Goal: Information Seeking & Learning: Check status

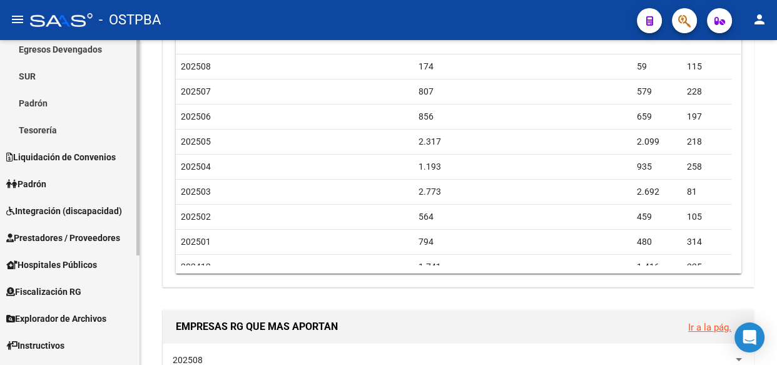
scroll to position [164, 0]
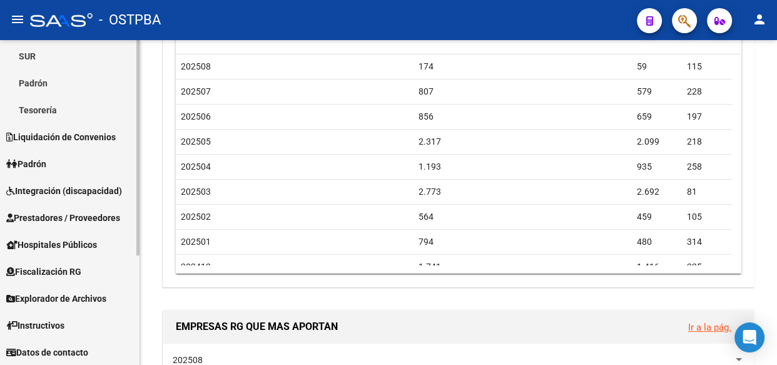
click at [42, 297] on span "Explorador de Archivos" at bounding box center [56, 299] width 100 height 14
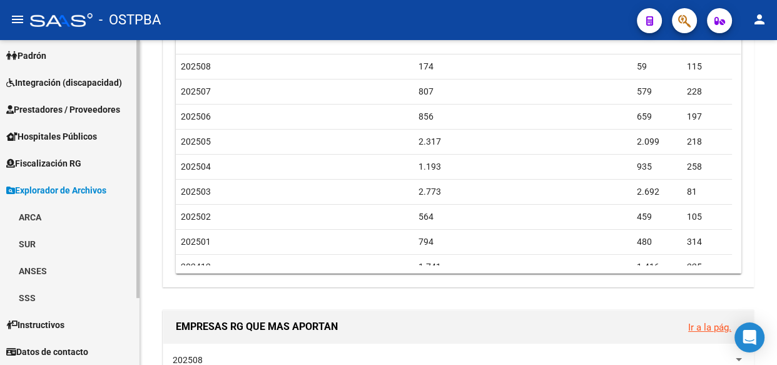
scroll to position [83, 0]
click at [38, 215] on link "ARCA" at bounding box center [70, 217] width 140 height 27
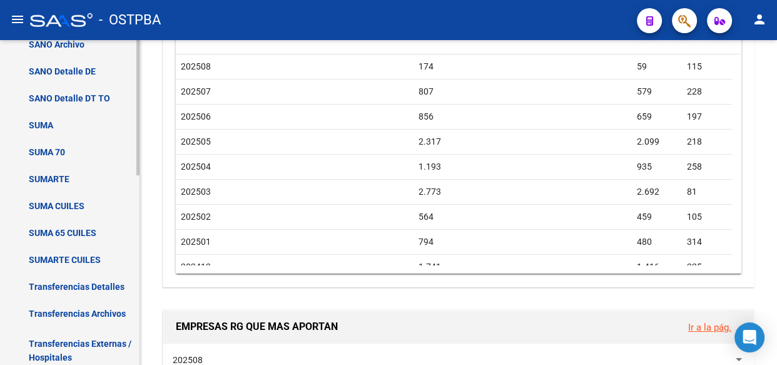
scroll to position [311, 0]
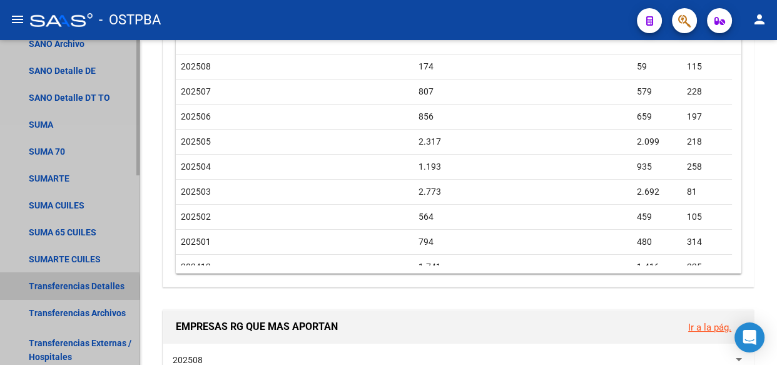
click at [56, 287] on link "Transferencias Detalles" at bounding box center [70, 285] width 140 height 27
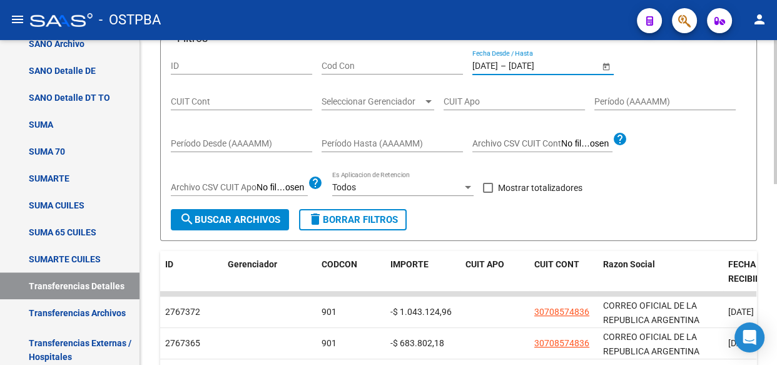
click at [498, 64] on input "[DATE]" at bounding box center [485, 66] width 26 height 11
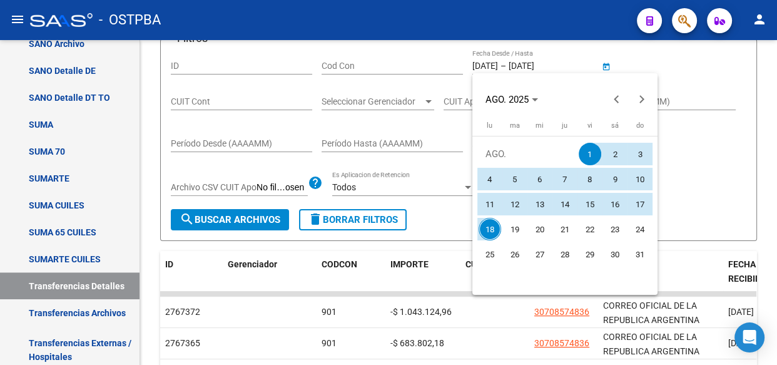
click at [598, 200] on span "15" at bounding box center [590, 204] width 23 height 23
type input "[DATE]"
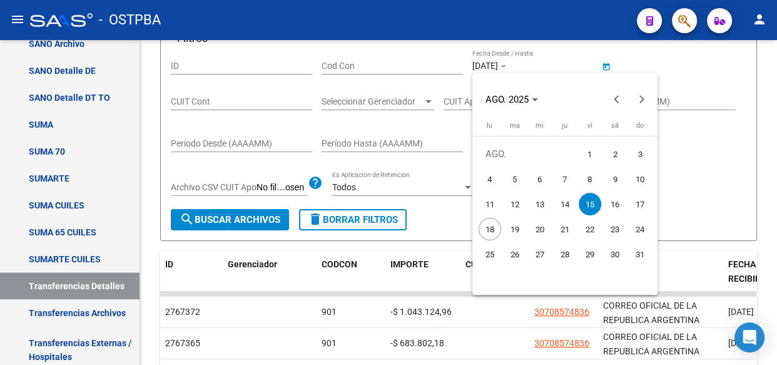
click at [598, 200] on span "15" at bounding box center [590, 204] width 23 height 23
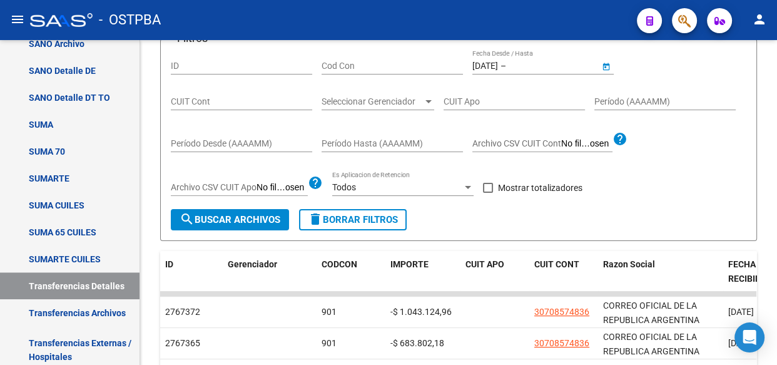
type input "[DATE]"
click at [488, 186] on span at bounding box center [488, 188] width 10 height 10
click at [488, 193] on input "Mostrar totalizadores" at bounding box center [487, 193] width 1 height 1
checkbox input "true"
click at [336, 96] on span "Seleccionar Gerenciador" at bounding box center [372, 101] width 101 height 11
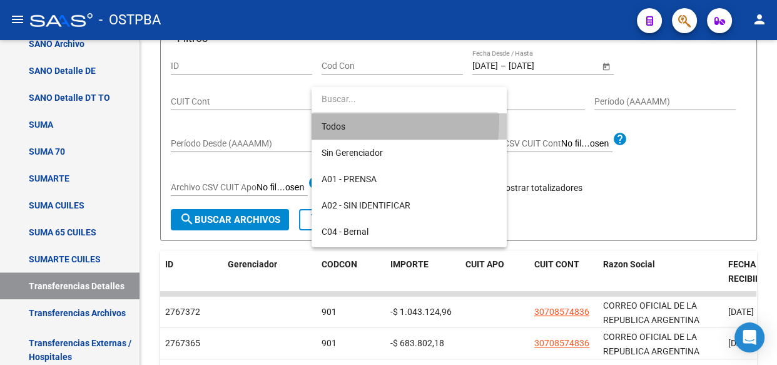
click at [332, 120] on span "Todos" at bounding box center [409, 126] width 175 height 26
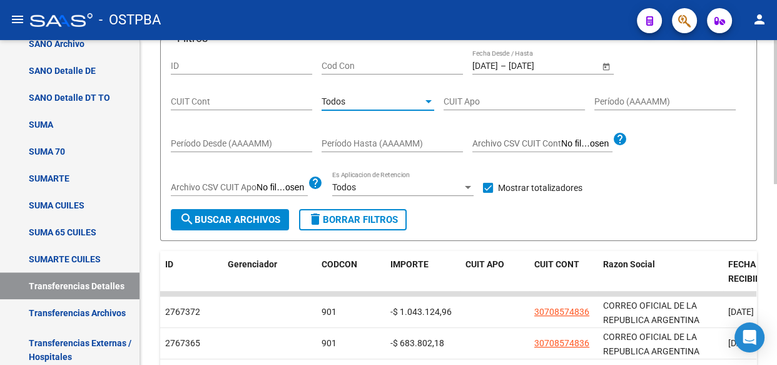
click at [243, 214] on span "search Buscar Archivos" at bounding box center [230, 219] width 101 height 11
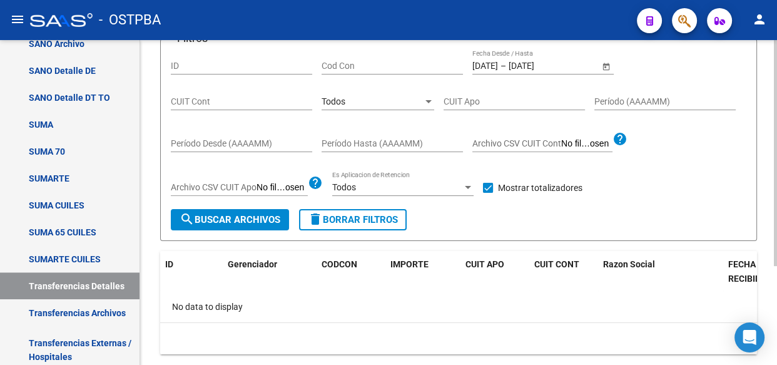
click at [498, 62] on input "[DATE]" at bounding box center [485, 66] width 26 height 11
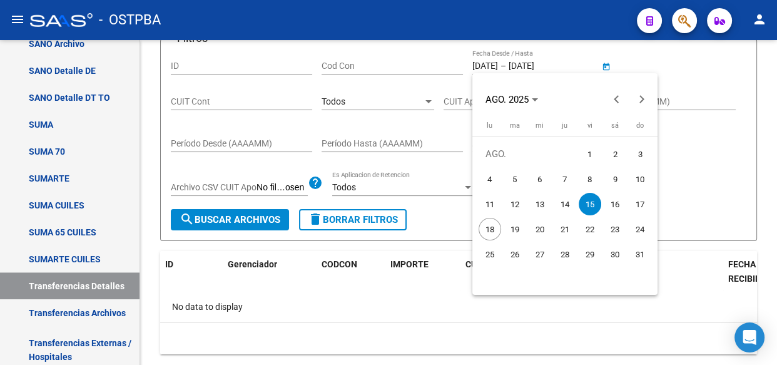
click at [492, 231] on span "18" at bounding box center [490, 229] width 23 height 23
type input "[DATE]"
click at [492, 231] on span "18" at bounding box center [490, 229] width 23 height 23
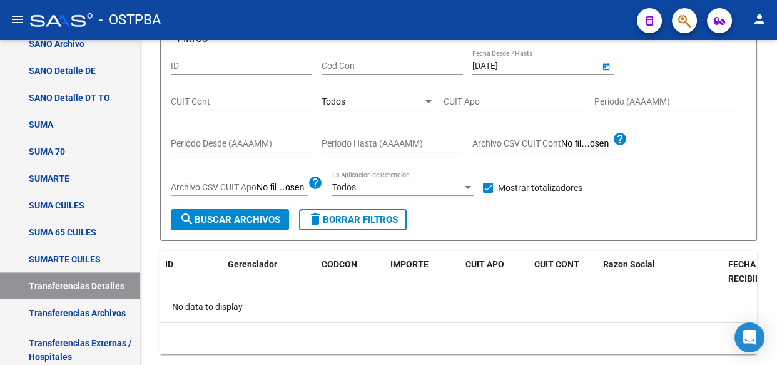
type input "[DATE]"
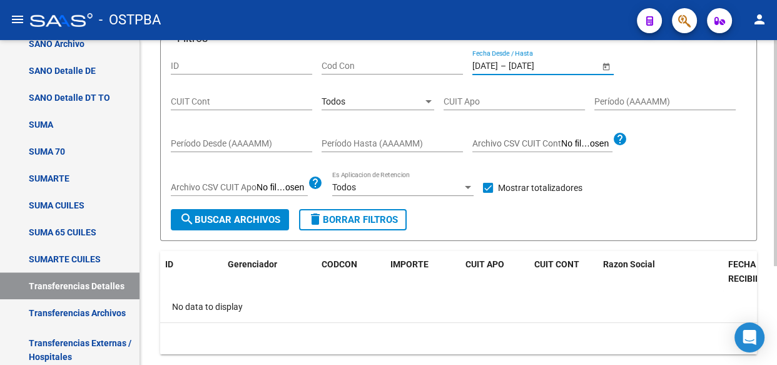
click at [266, 219] on span "search Buscar Archivos" at bounding box center [230, 219] width 101 height 11
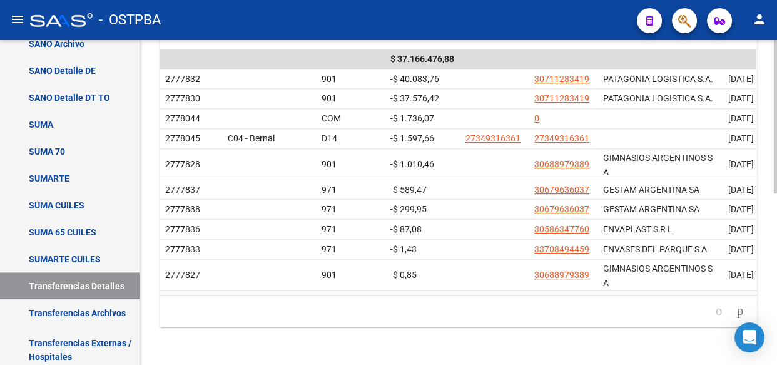
scroll to position [364, 0]
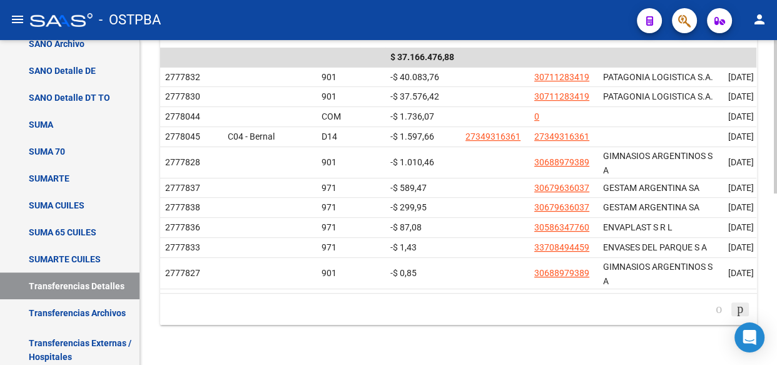
click at [735, 306] on icon "go to next page" at bounding box center [740, 308] width 10 height 15
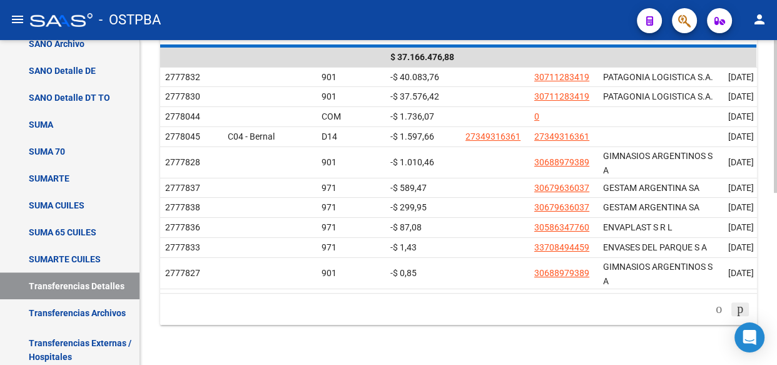
scroll to position [341, 0]
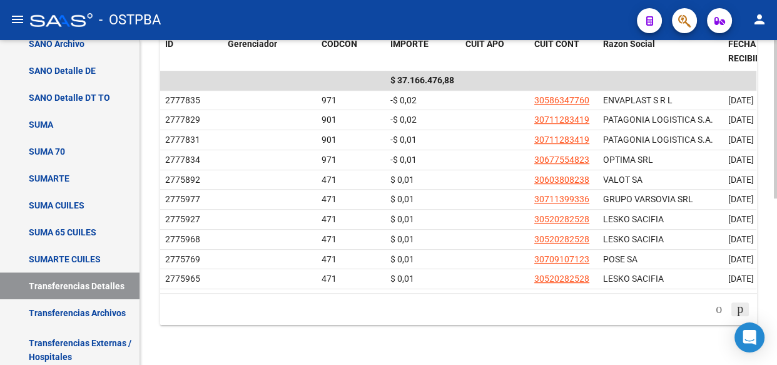
click at [737, 307] on icon "go to next page" at bounding box center [740, 308] width 10 height 15
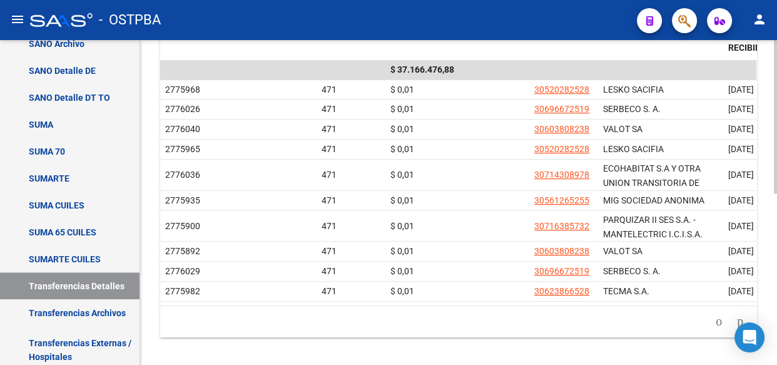
scroll to position [364, 0]
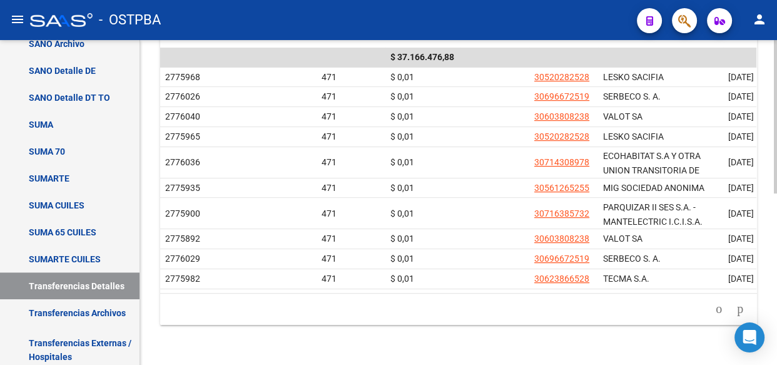
click at [737, 306] on icon "go to next page" at bounding box center [740, 308] width 10 height 15
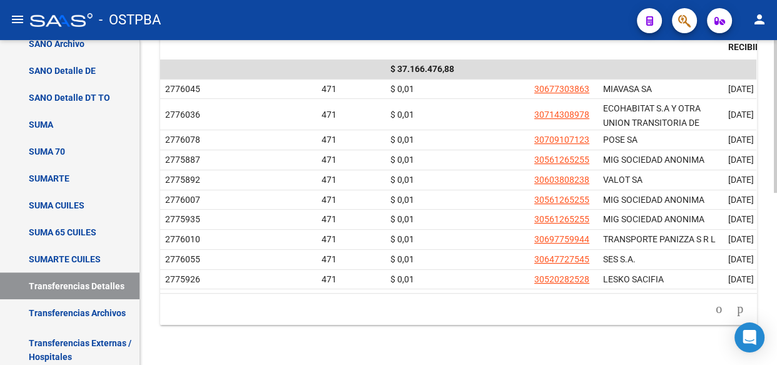
scroll to position [352, 0]
click at [737, 306] on icon "go to next page" at bounding box center [740, 308] width 10 height 15
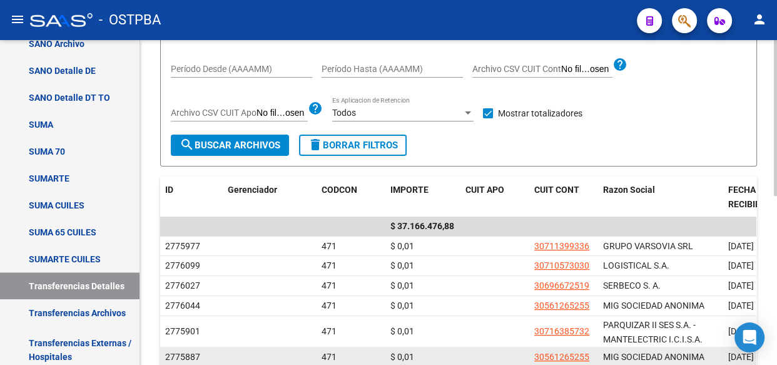
scroll to position [181, 0]
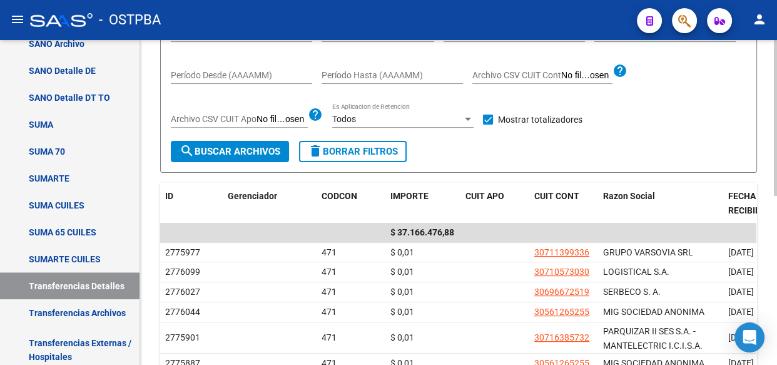
click at [363, 123] on div "Todos" at bounding box center [397, 119] width 130 height 11
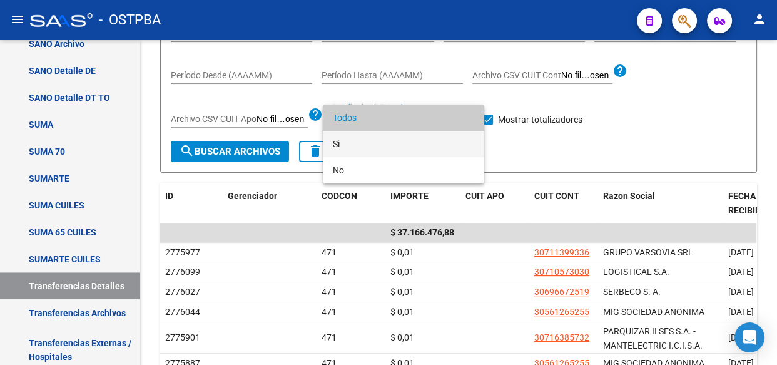
click at [340, 148] on span "Si" at bounding box center [403, 144] width 141 height 26
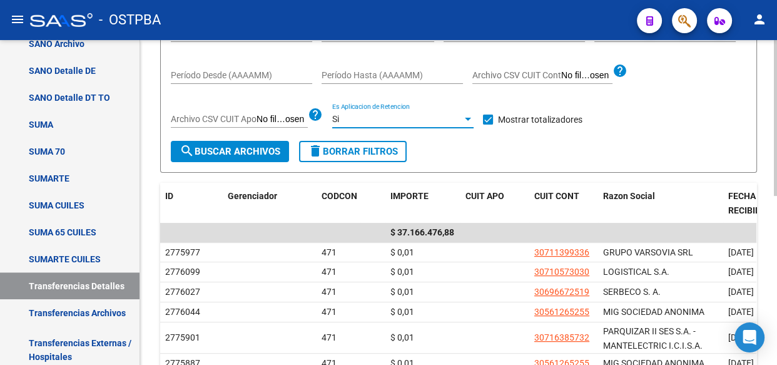
click at [350, 123] on div "Si" at bounding box center [397, 119] width 130 height 11
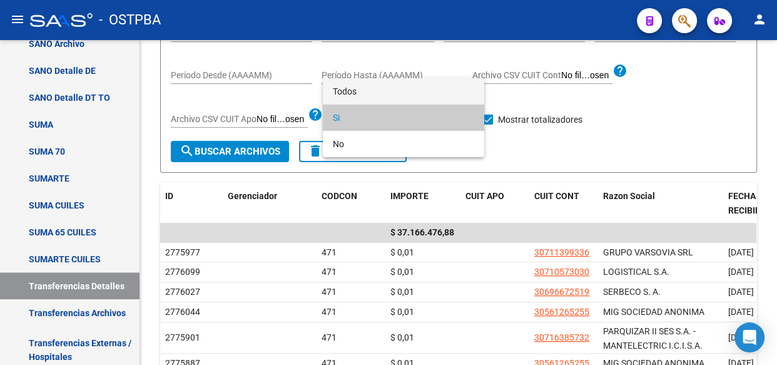
click at [350, 90] on span "Todos" at bounding box center [403, 91] width 141 height 26
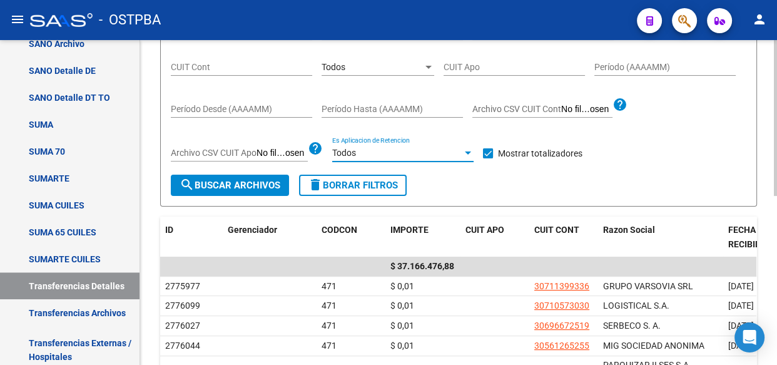
scroll to position [125, 0]
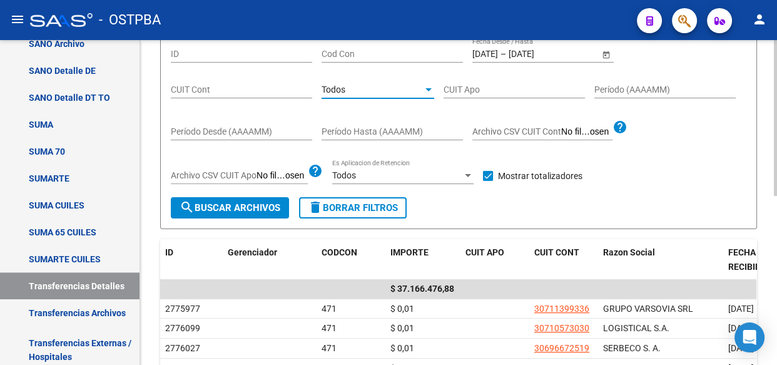
click at [357, 84] on div "Todos" at bounding box center [372, 89] width 101 height 11
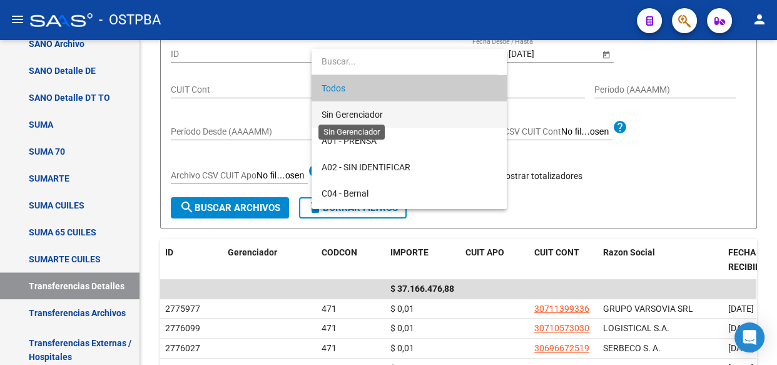
click at [349, 111] on span "Sin Gerenciador" at bounding box center [352, 115] width 61 height 10
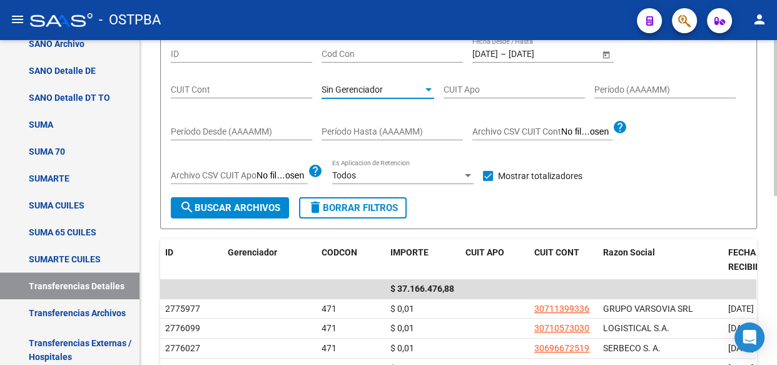
click at [257, 205] on span "search Buscar Archivos" at bounding box center [230, 207] width 101 height 11
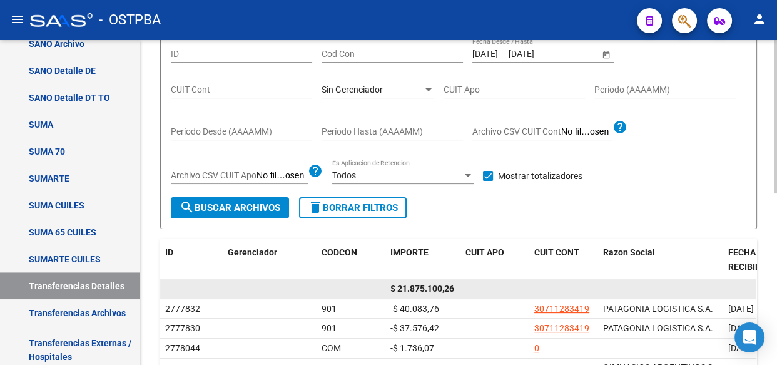
click at [431, 286] on span "$ 21.875.100,26" at bounding box center [422, 288] width 64 height 10
copy span "21.875.100,26"
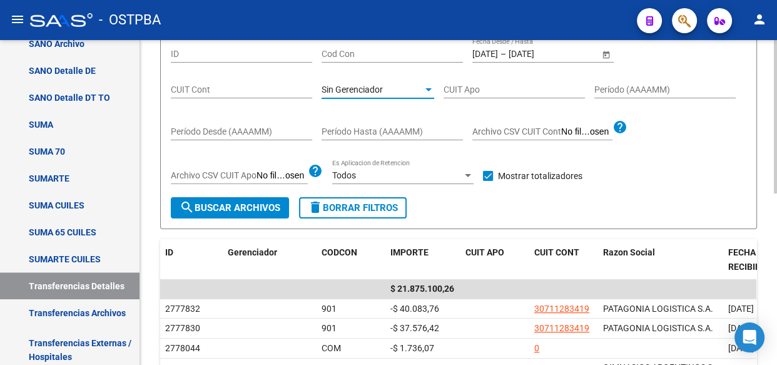
click at [344, 90] on span "Sin Gerenciador" at bounding box center [352, 89] width 61 height 10
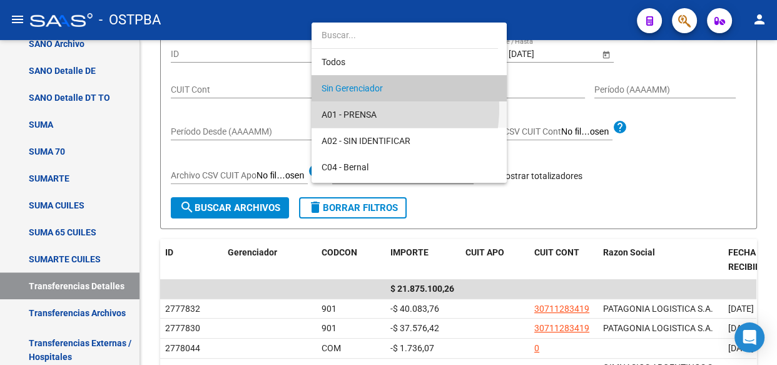
click at [345, 107] on span "A01 - PRENSA" at bounding box center [409, 114] width 175 height 26
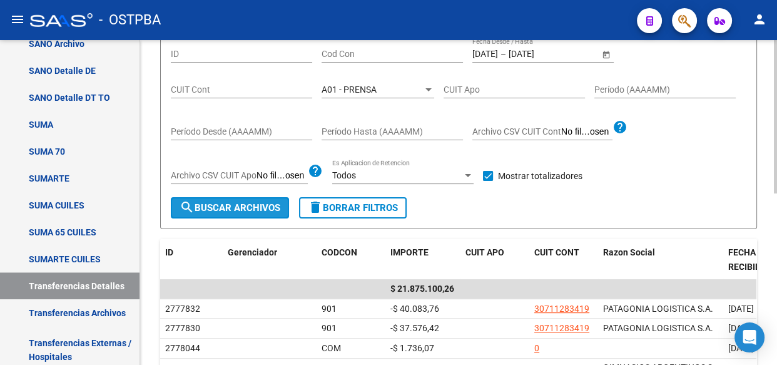
click at [259, 215] on button "search Buscar Archivos" at bounding box center [230, 207] width 118 height 21
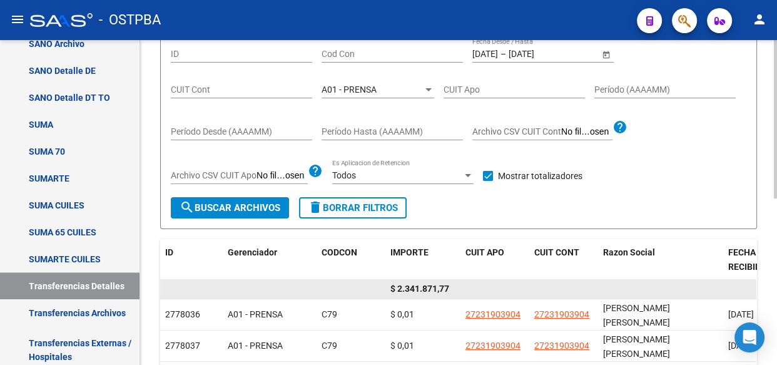
click at [431, 287] on span "$ 2.341.871,77" at bounding box center [419, 288] width 59 height 10
copy span "2.341.871,77"
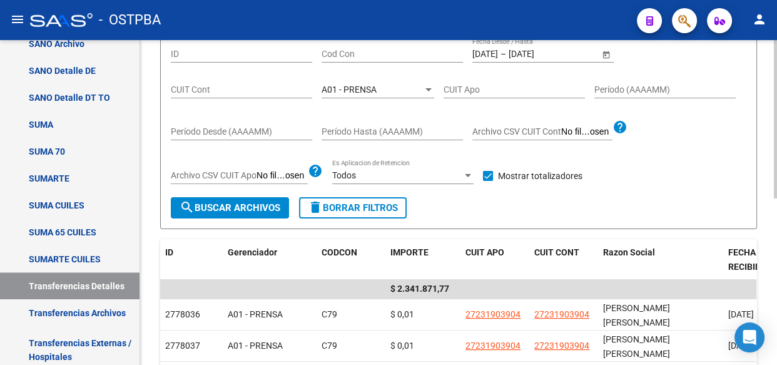
click at [332, 91] on span "A01 - PRENSA" at bounding box center [349, 89] width 55 height 10
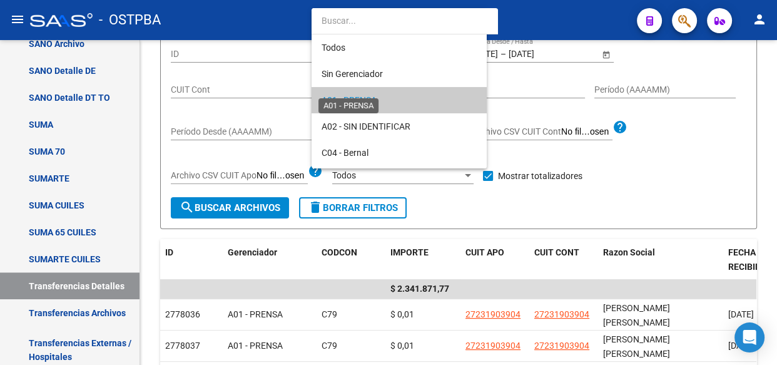
scroll to position [12, 0]
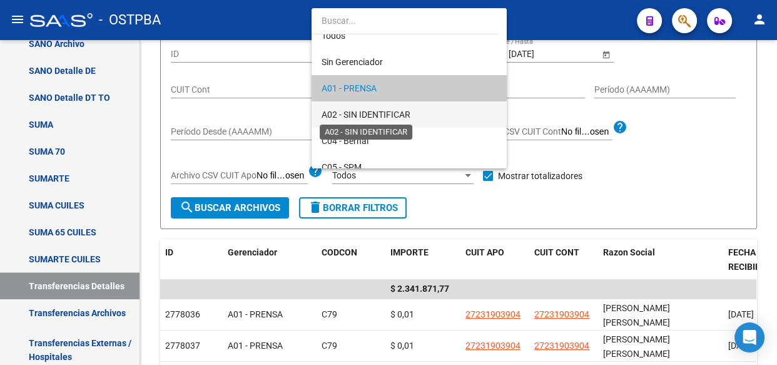
click at [335, 113] on span "A02 - SIN IDENTIFICAR" at bounding box center [366, 115] width 89 height 10
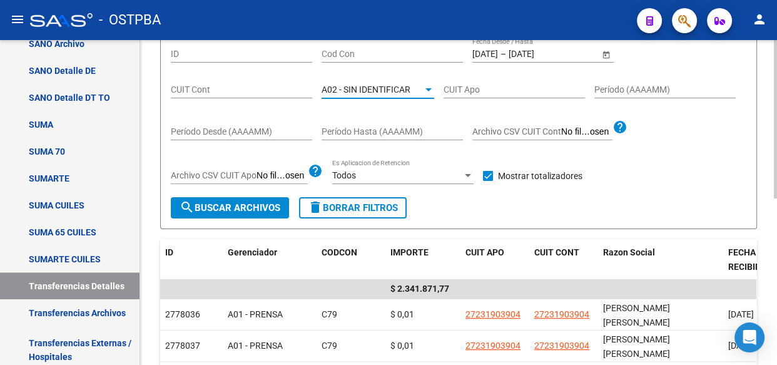
click at [217, 210] on span "search Buscar Archivos" at bounding box center [230, 207] width 101 height 11
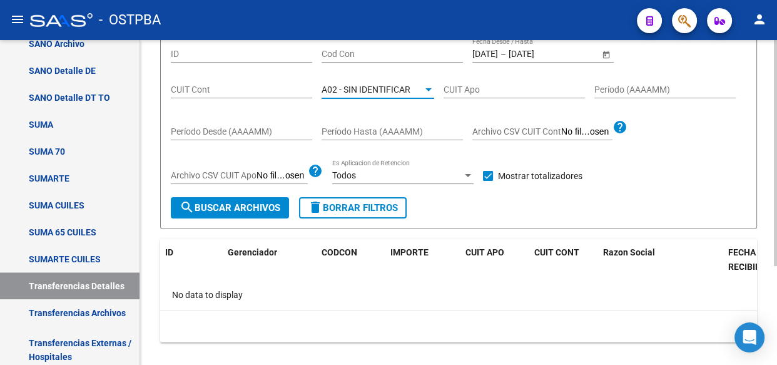
click at [350, 90] on span "A02 - SIN IDENTIFICAR" at bounding box center [366, 89] width 89 height 10
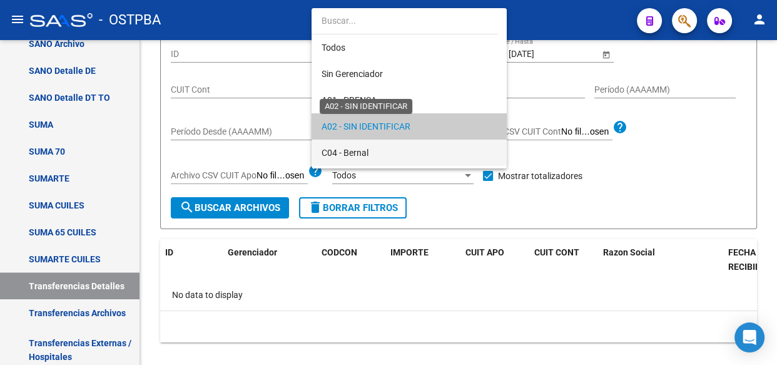
scroll to position [38, 0]
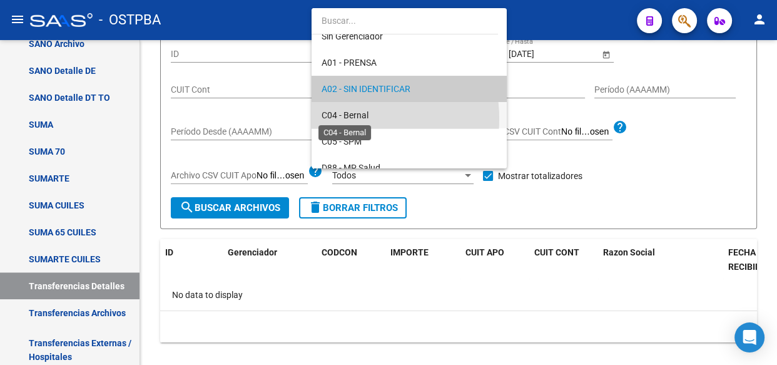
click at [347, 118] on span "C04 - Bernal" at bounding box center [345, 115] width 47 height 10
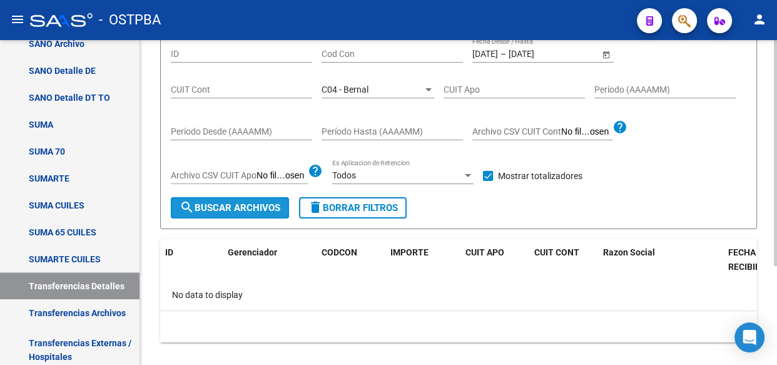
click at [238, 204] on span "search Buscar Archivos" at bounding box center [230, 207] width 101 height 11
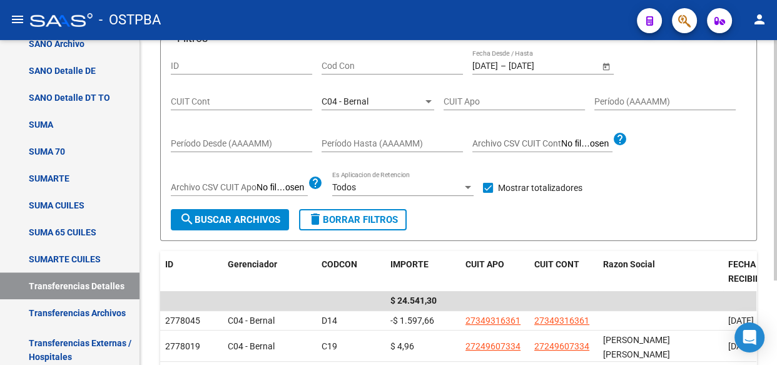
scroll to position [125, 0]
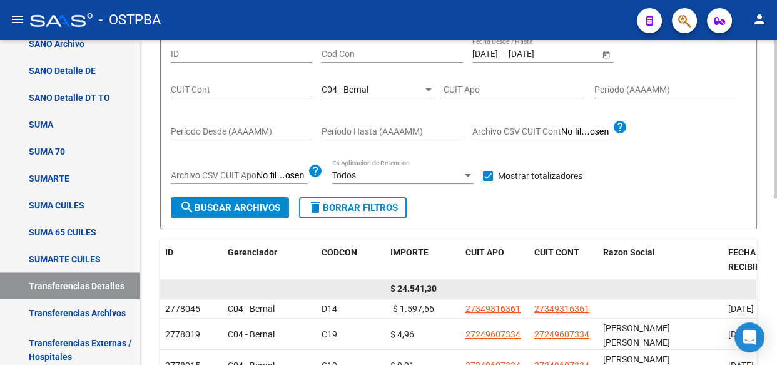
click at [421, 282] on div "$ 24.541,30" at bounding box center [422, 289] width 65 height 14
copy span "24.541,30"
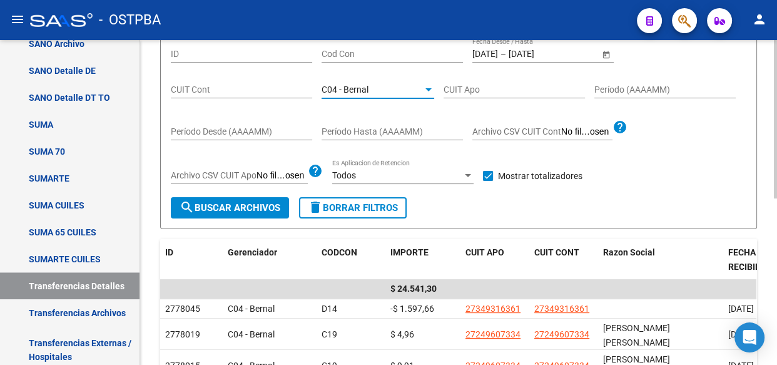
click at [359, 88] on span "C04 - Bernal" at bounding box center [345, 89] width 47 height 10
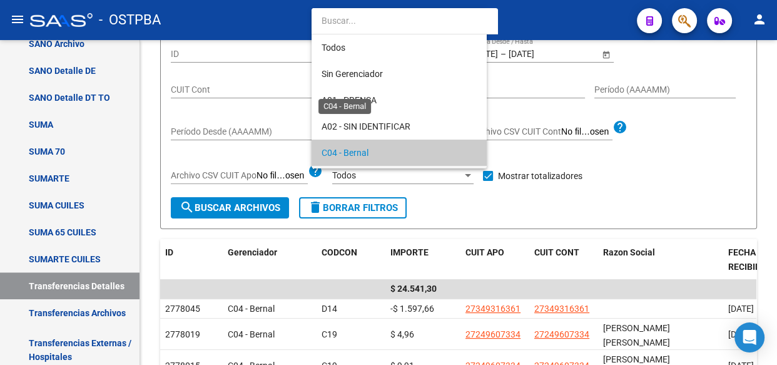
scroll to position [64, 0]
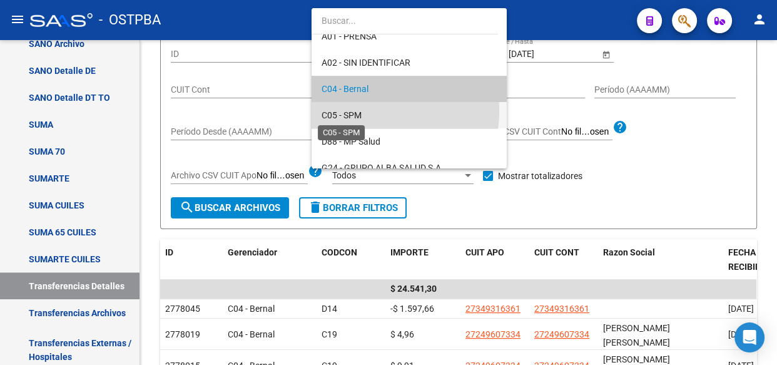
click at [359, 110] on span "C05 - SPM" at bounding box center [342, 115] width 40 height 10
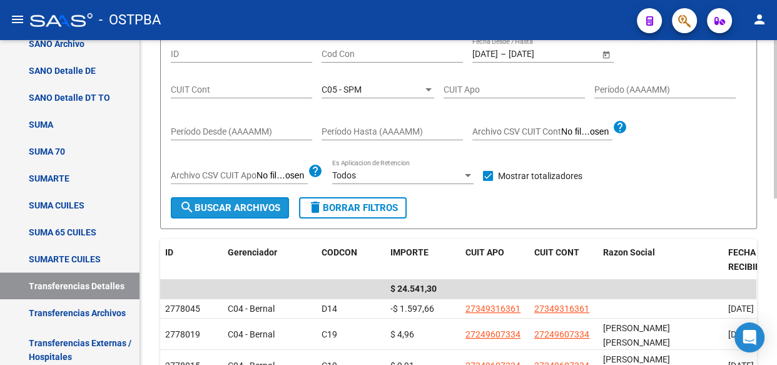
click at [206, 209] on span "search Buscar Archivos" at bounding box center [230, 207] width 101 height 11
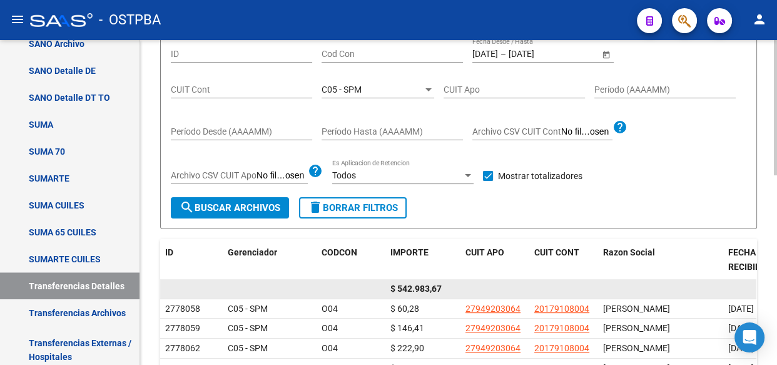
click at [416, 288] on span "$ 542.983,67" at bounding box center [415, 288] width 51 height 10
copy span "542.983,67"
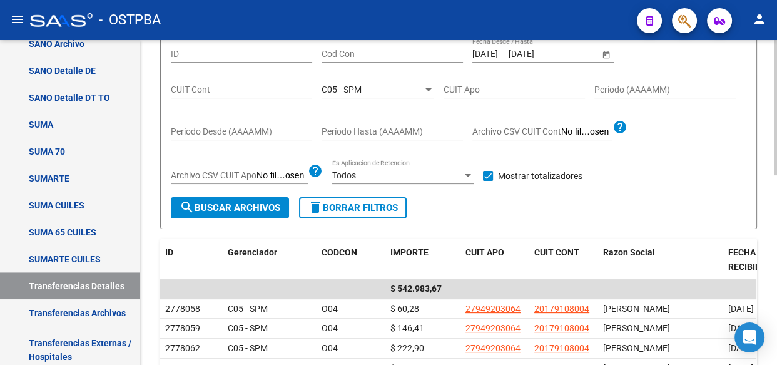
click at [349, 81] on div "C05 - SPM Seleccionar Gerenciador" at bounding box center [378, 85] width 113 height 25
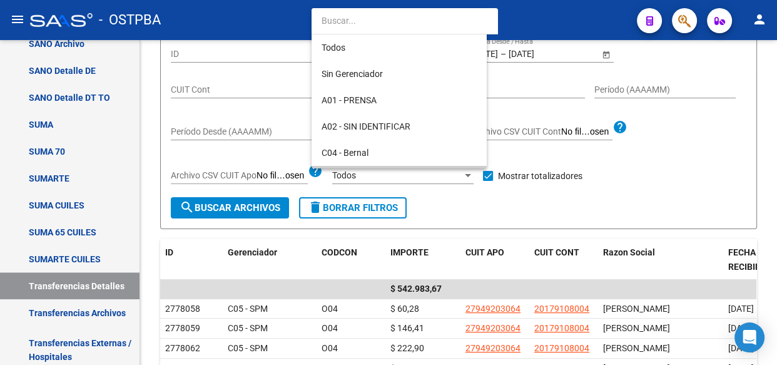
scroll to position [91, 0]
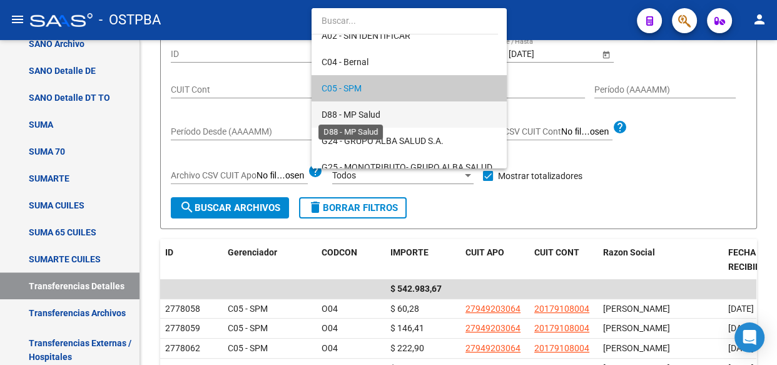
click at [339, 116] on span "D88 - MP Salud" at bounding box center [351, 115] width 59 height 10
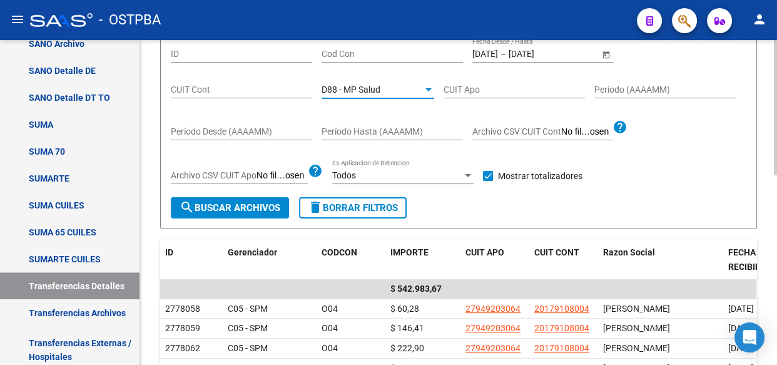
click at [238, 210] on span "search Buscar Archivos" at bounding box center [230, 207] width 101 height 11
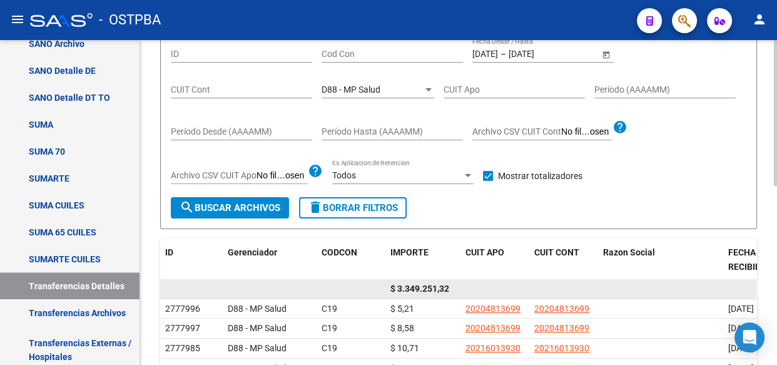
click at [417, 290] on span "$ 3.349.251,32" at bounding box center [419, 288] width 59 height 10
copy span "3.349.251,32"
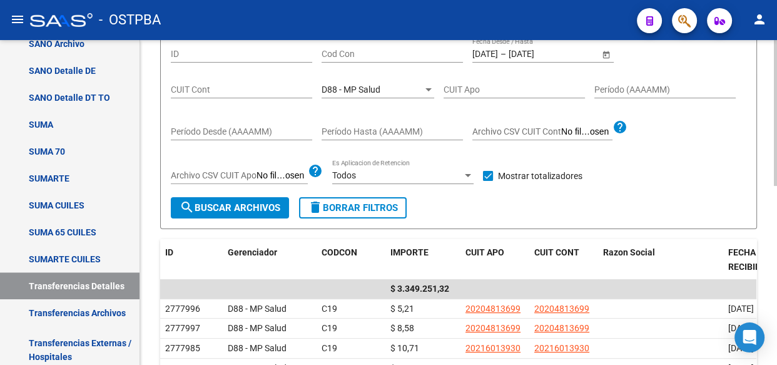
click at [367, 93] on span "D88 - MP Salud" at bounding box center [351, 89] width 59 height 10
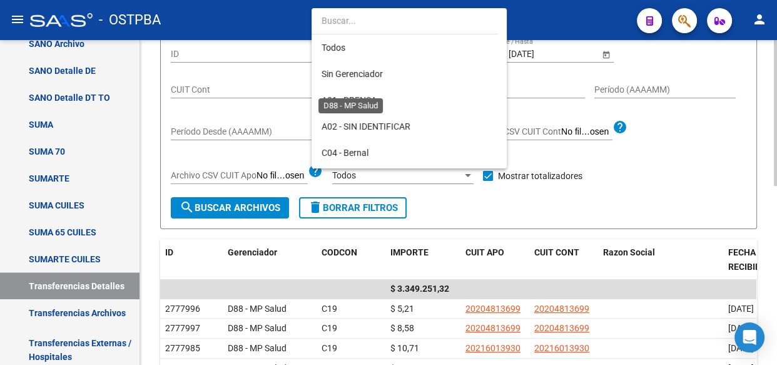
scroll to position [117, 0]
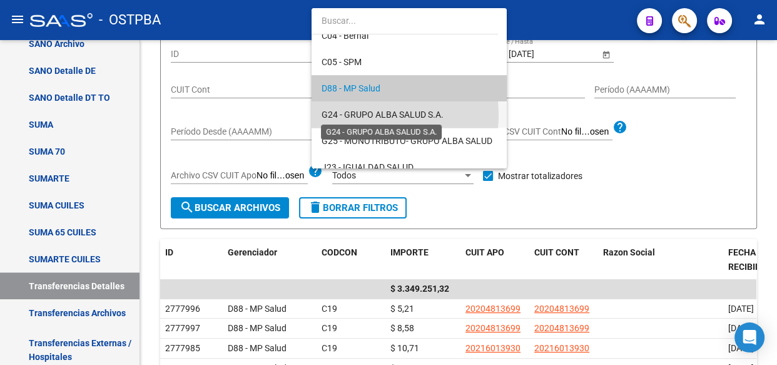
click at [363, 115] on span "G24 - GRUPO ALBA SALUD S.A." at bounding box center [383, 115] width 122 height 10
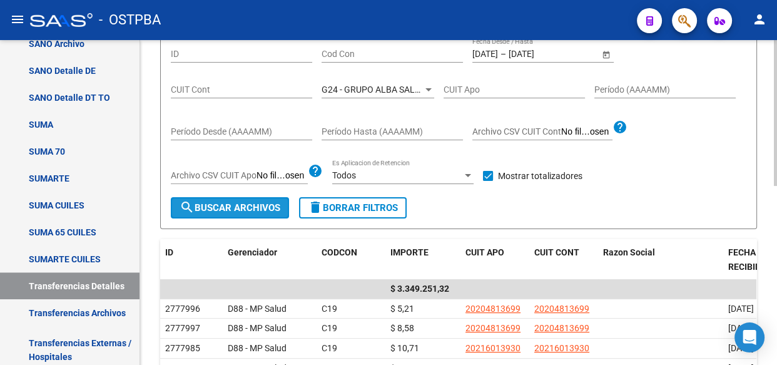
click at [235, 207] on span "search Buscar Archivos" at bounding box center [230, 207] width 101 height 11
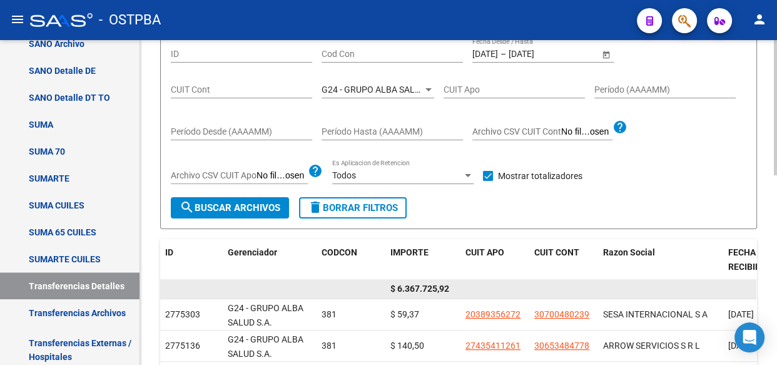
click at [410, 287] on span "$ 6.367.725,92" at bounding box center [419, 288] width 59 height 10
copy span "6.367.725,92"
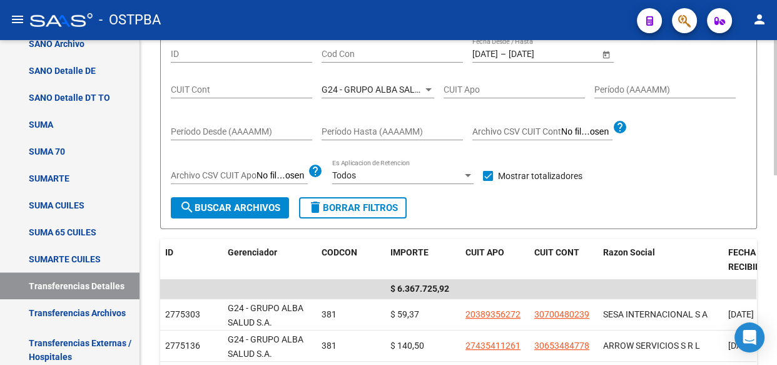
click at [365, 81] on div "G24 - GRUPO ALBA SALUD S.A. Seleccionar Gerenciador" at bounding box center [378, 85] width 113 height 25
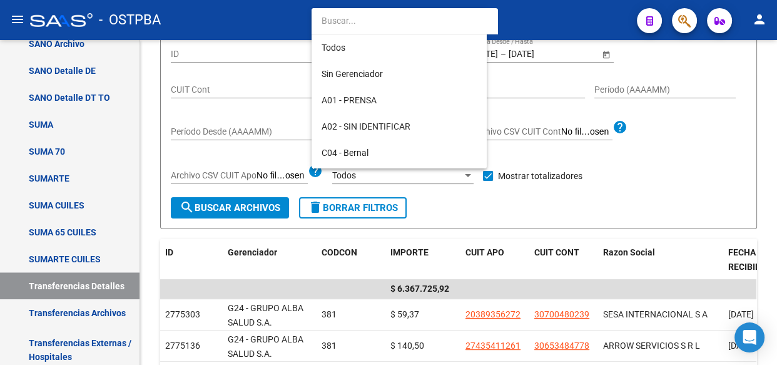
scroll to position [143, 0]
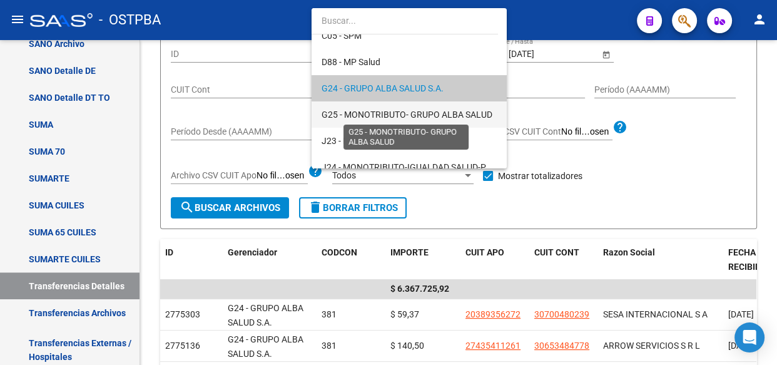
click at [360, 116] on span "G25 - MONOTRIBUTO- GRUPO ALBA SALUD" at bounding box center [407, 115] width 171 height 10
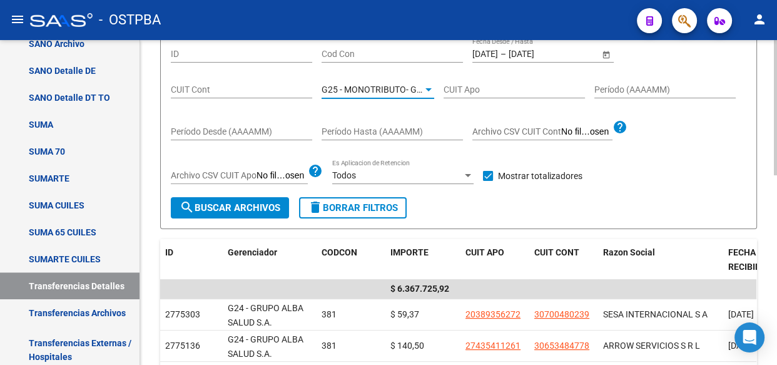
click at [256, 207] on span "search Buscar Archivos" at bounding box center [230, 207] width 101 height 11
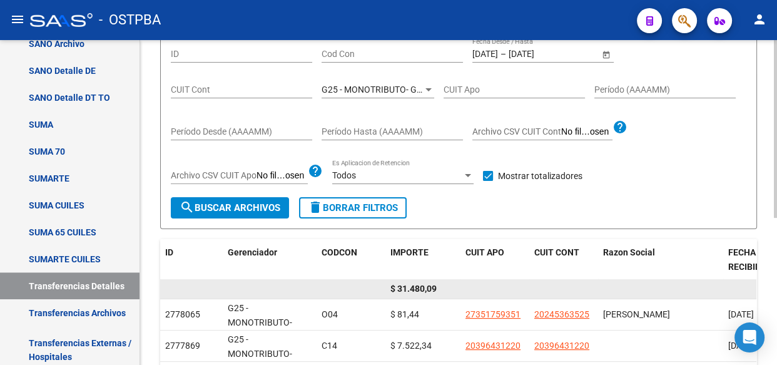
click at [419, 290] on span "$ 31.480,09" at bounding box center [413, 288] width 46 height 10
copy span "31.480,09"
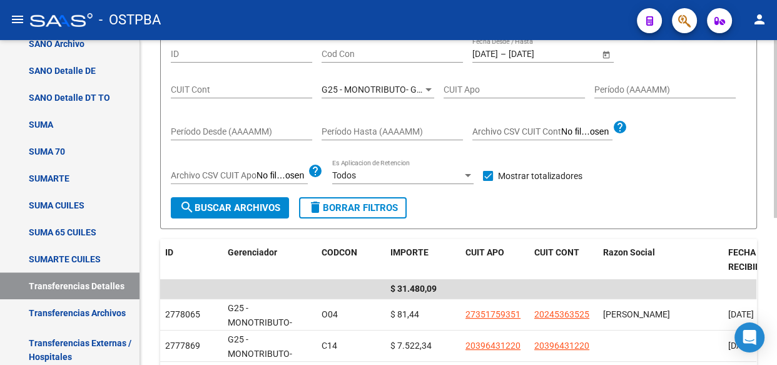
click at [335, 94] on div "G25 - MONOTRIBUTO- GRUPO ALBA SALUD Seleccionar Gerenciador" at bounding box center [378, 85] width 113 height 25
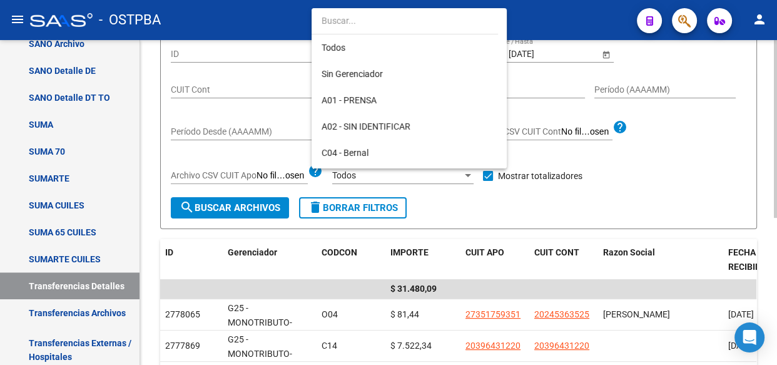
scroll to position [169, 0]
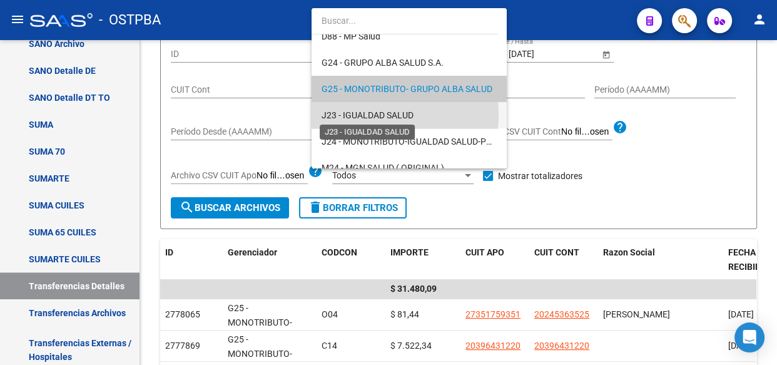
click at [334, 113] on span "J23 - IGUALDAD SALUD" at bounding box center [368, 115] width 92 height 10
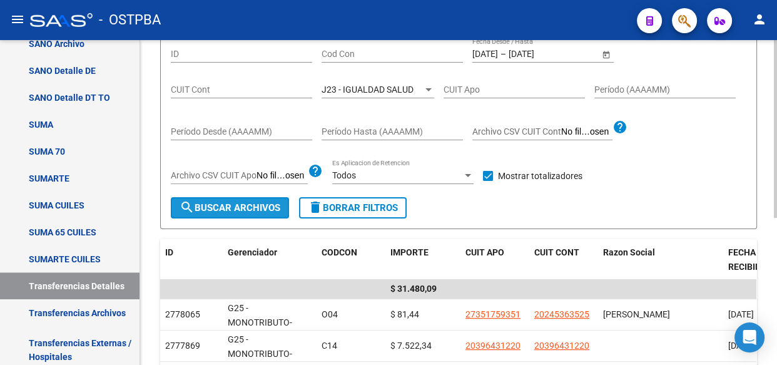
click at [241, 205] on span "search Buscar Archivos" at bounding box center [230, 207] width 101 height 11
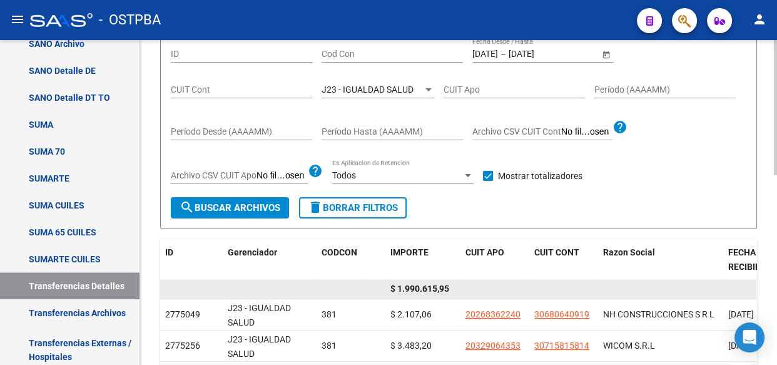
click at [433, 290] on span "$ 1.990.615,95" at bounding box center [419, 288] width 59 height 10
copy span "1.990.615,95"
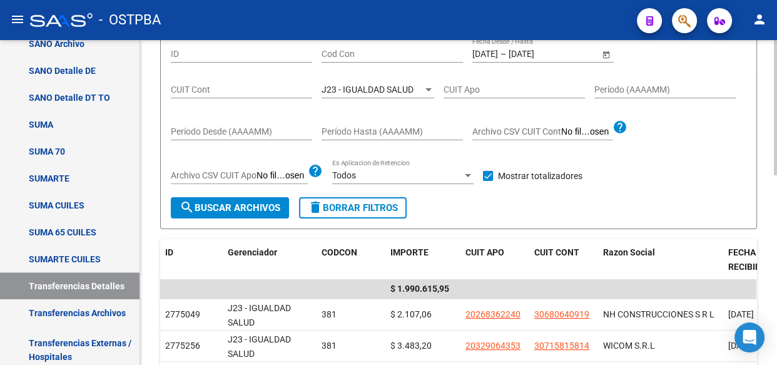
click at [372, 94] on div "J23 - IGUALDAD SALUD Seleccionar Gerenciador" at bounding box center [378, 85] width 113 height 25
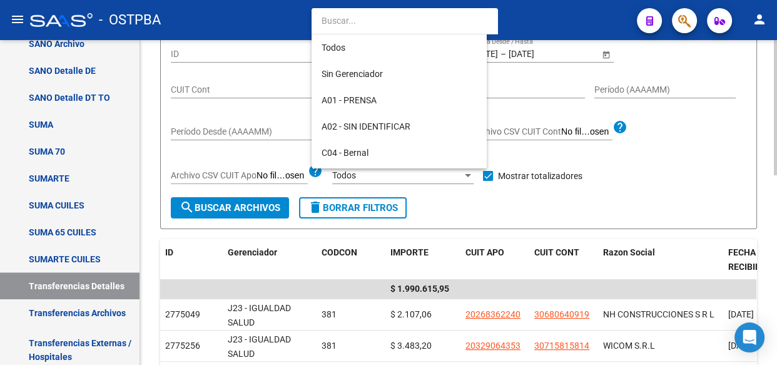
scroll to position [195, 0]
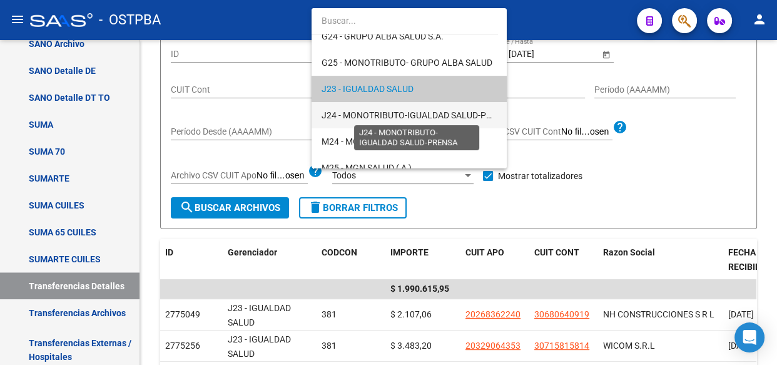
click at [369, 112] on span "J24 - MONOTRIBUTO-IGUALDAD SALUD-PRENSA" at bounding box center [418, 115] width 192 height 10
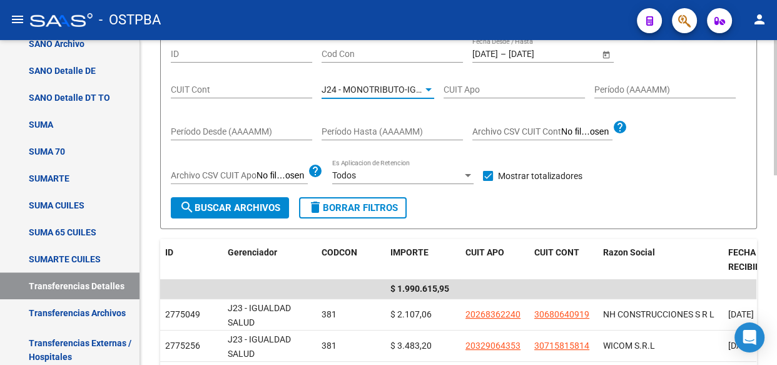
click at [230, 202] on span "search Buscar Archivos" at bounding box center [230, 207] width 101 height 11
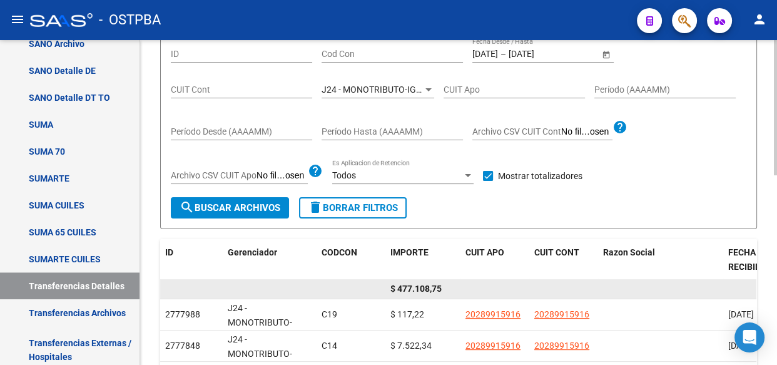
click at [424, 288] on span "$ 477.108,75" at bounding box center [415, 288] width 51 height 10
copy span "477.108,75"
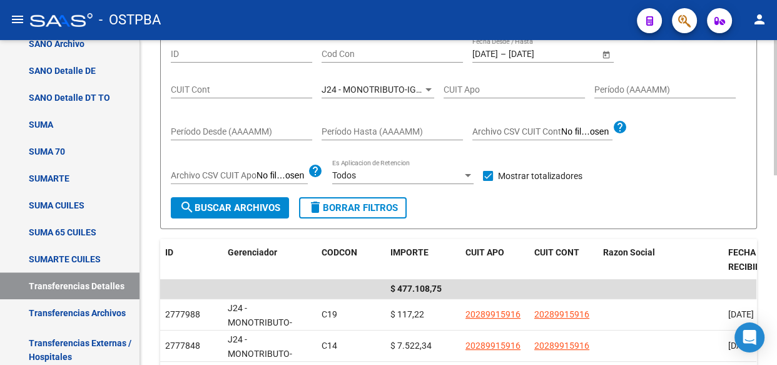
click at [385, 88] on span "J24 - MONOTRIBUTO-IGUALDAD SALUD-PRENSA" at bounding box center [418, 89] width 192 height 10
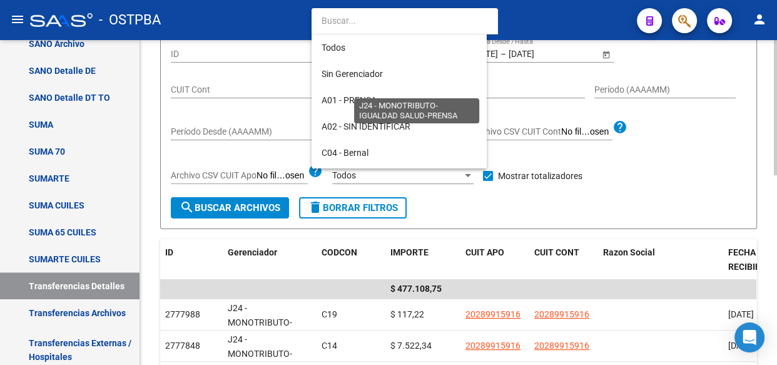
scroll to position [222, 0]
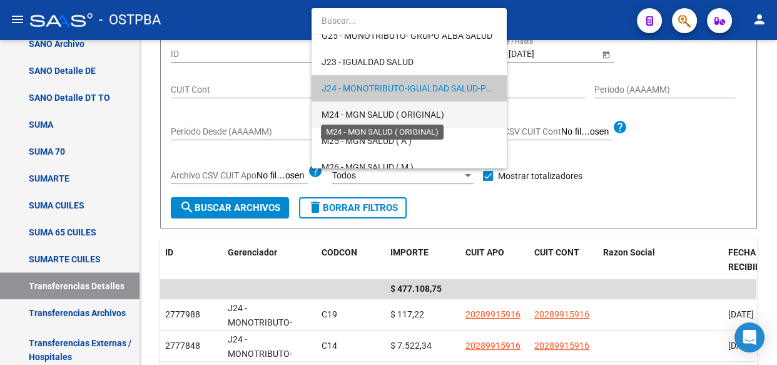
click at [372, 115] on span "M24 - MGN SALUD ( ORIGINAL)" at bounding box center [383, 115] width 123 height 10
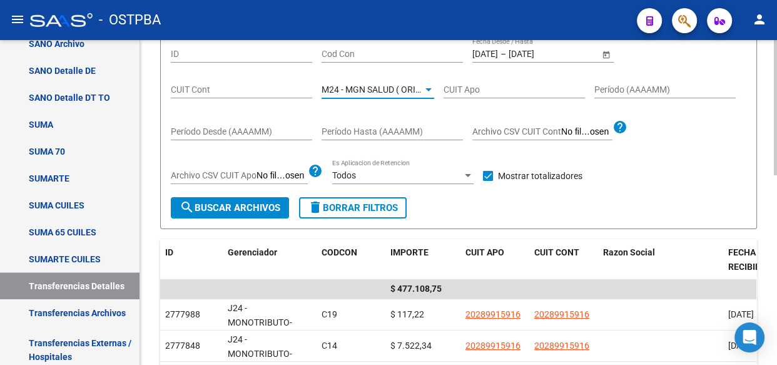
click at [215, 207] on span "search Buscar Archivos" at bounding box center [230, 207] width 101 height 11
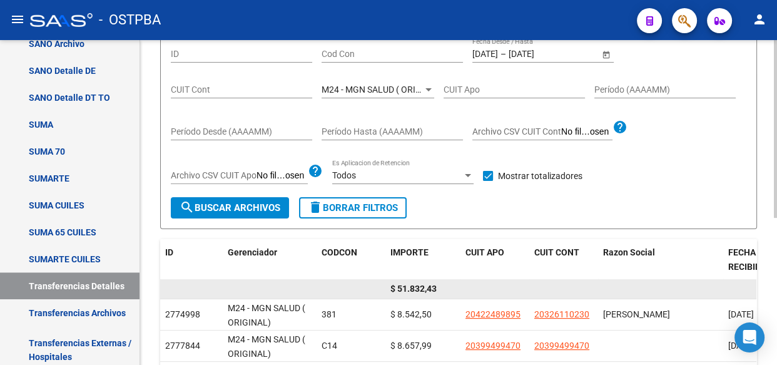
click at [414, 290] on span "$ 51.832,43" at bounding box center [413, 288] width 46 height 10
copy span "51.832,43"
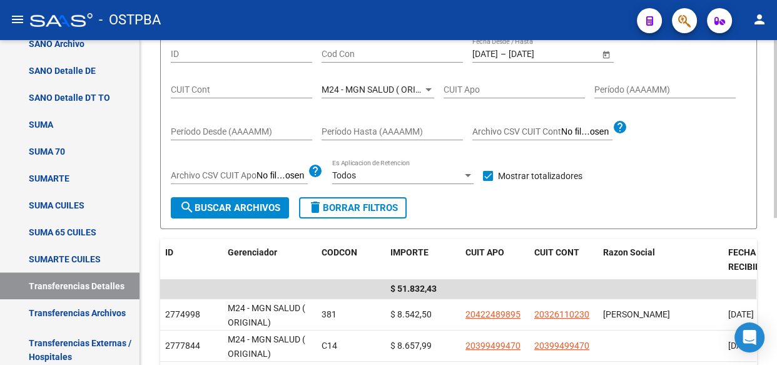
click at [362, 91] on span "M24 - MGN SALUD ( ORIGINAL)" at bounding box center [383, 89] width 123 height 10
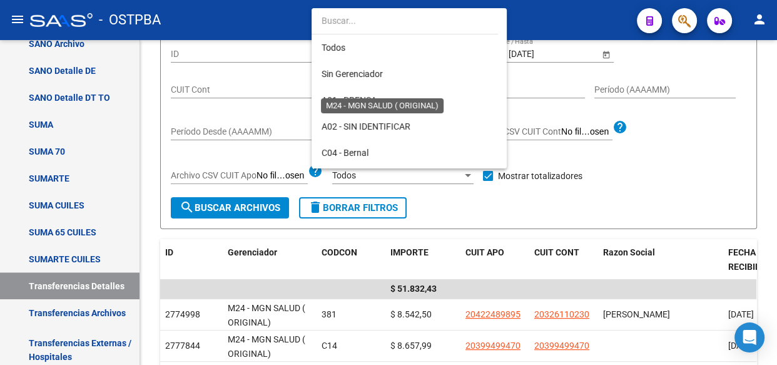
scroll to position [248, 0]
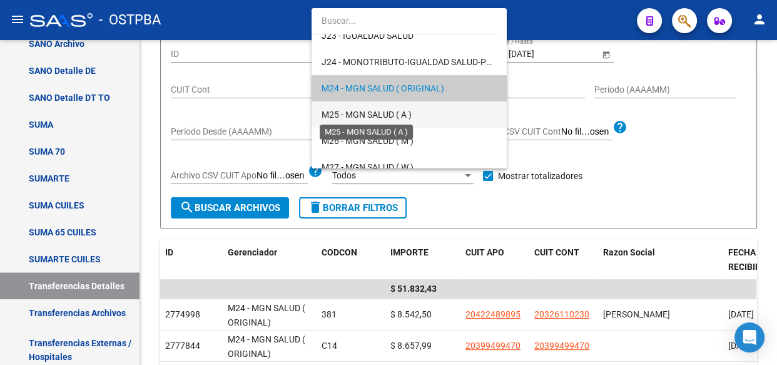
click at [362, 110] on span "M25 - MGN SALUD ( A )" at bounding box center [367, 115] width 90 height 10
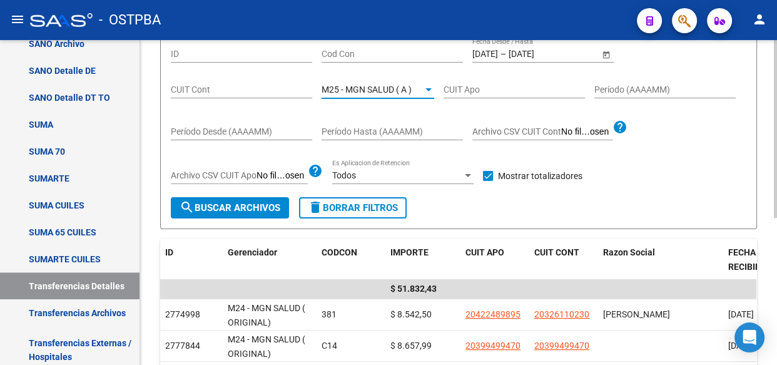
click at [275, 205] on span "search Buscar Archivos" at bounding box center [230, 207] width 101 height 11
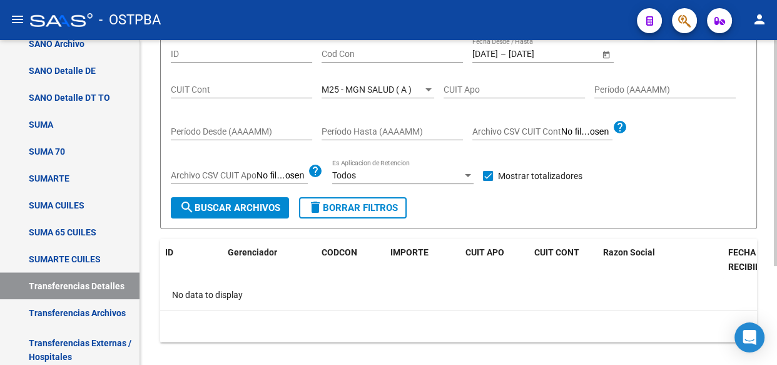
click at [381, 89] on span "M25 - MGN SALUD ( A )" at bounding box center [367, 89] width 90 height 10
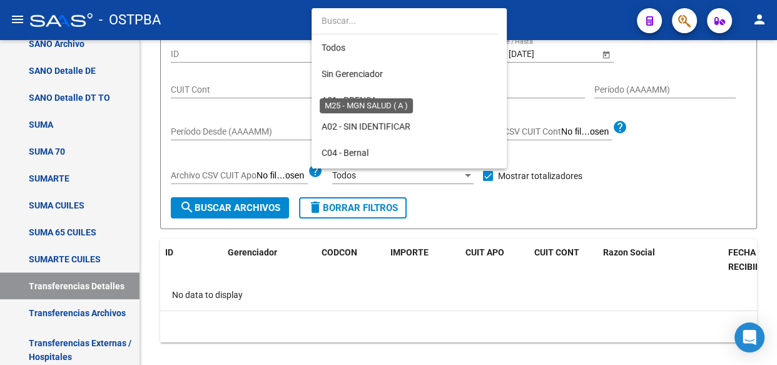
scroll to position [275, 0]
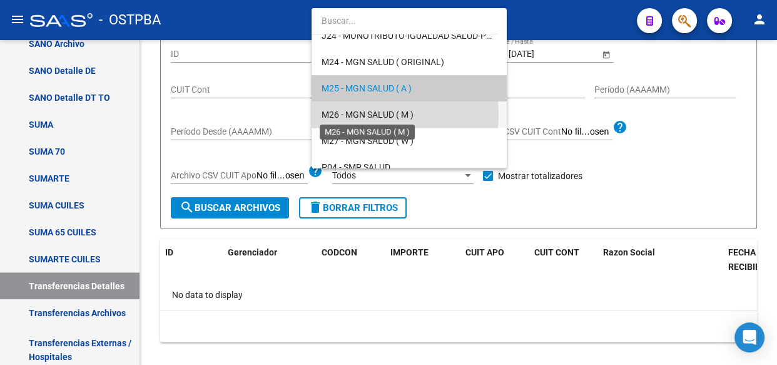
click at [375, 114] on span "M26 - MGN SALUD ( M )" at bounding box center [368, 115] width 92 height 10
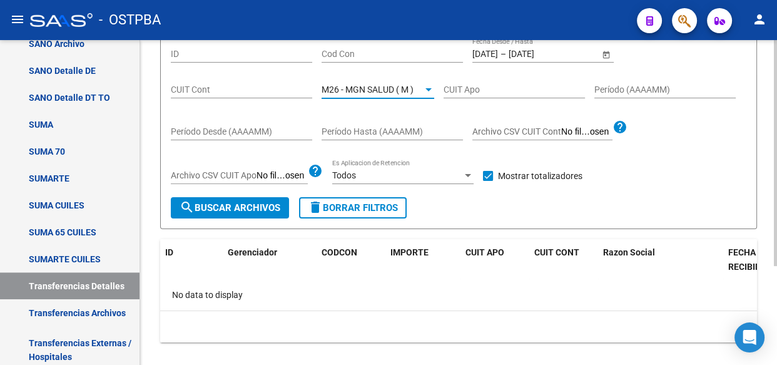
click at [207, 212] on span "search Buscar Archivos" at bounding box center [230, 207] width 101 height 11
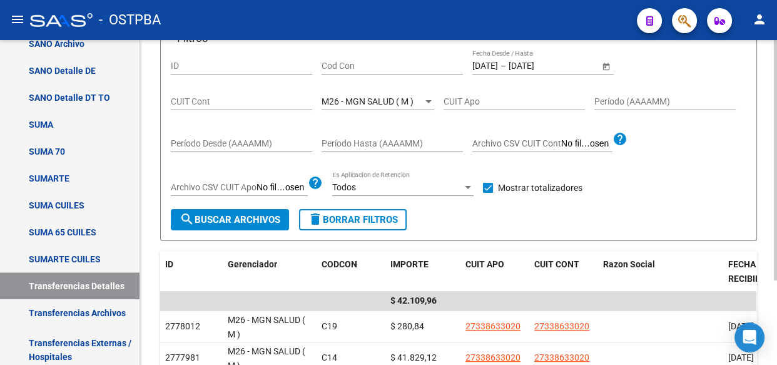
scroll to position [125, 0]
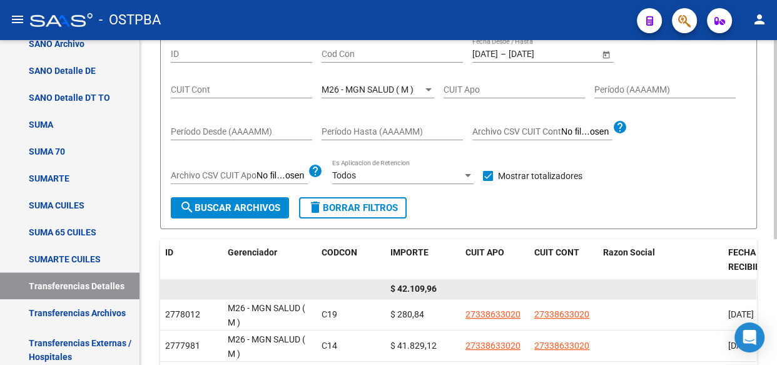
click at [423, 287] on span "$ 42.109,96" at bounding box center [413, 288] width 46 height 10
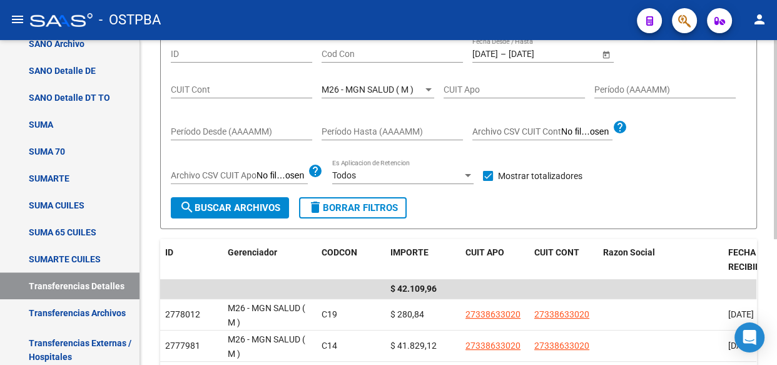
click at [379, 86] on span "M26 - MGN SALUD ( M )" at bounding box center [368, 89] width 92 height 10
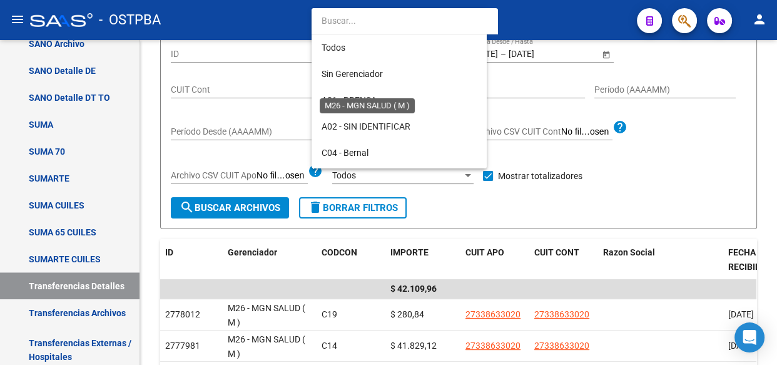
scroll to position [300, 0]
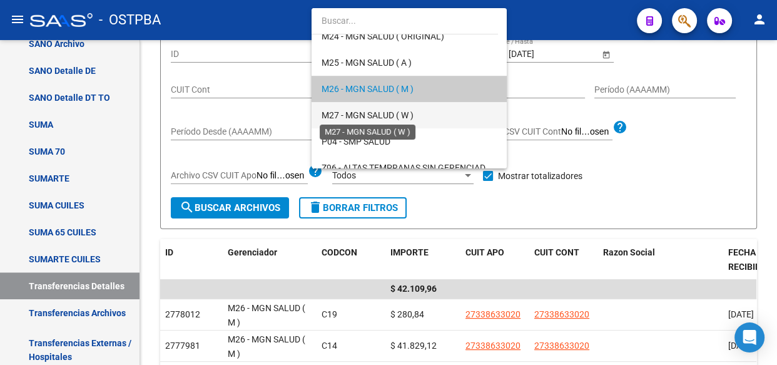
click at [377, 110] on span "M27 - MGN SALUD ( W )" at bounding box center [368, 115] width 92 height 10
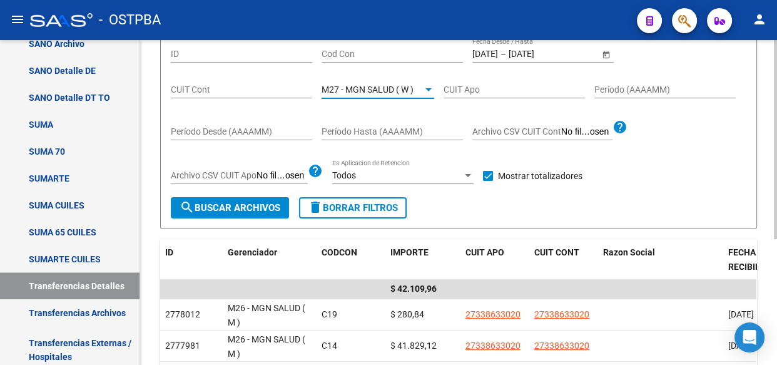
click at [272, 206] on span "search Buscar Archivos" at bounding box center [230, 207] width 101 height 11
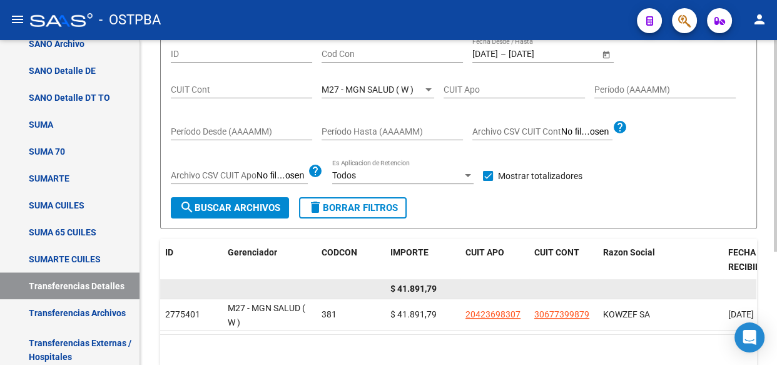
click at [424, 287] on span "$ 41.891,79" at bounding box center [413, 288] width 46 height 10
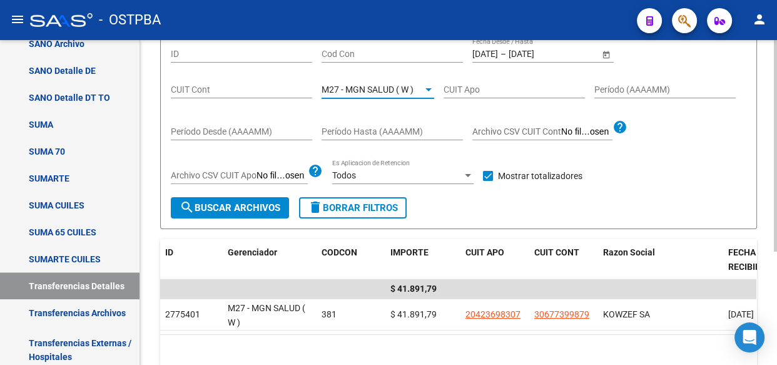
click at [361, 92] on span "M27 - MGN SALUD ( W )" at bounding box center [368, 89] width 92 height 10
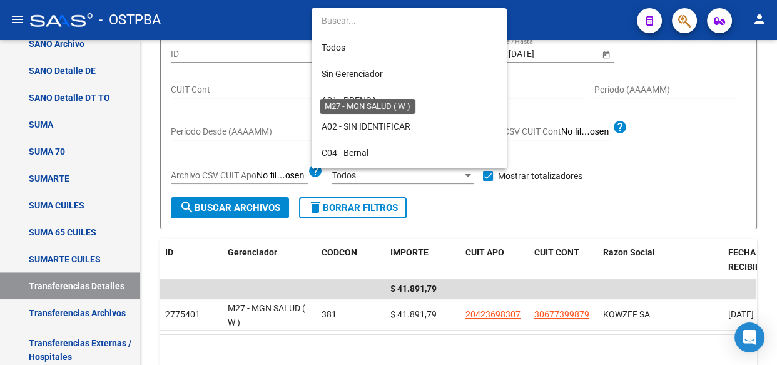
scroll to position [327, 0]
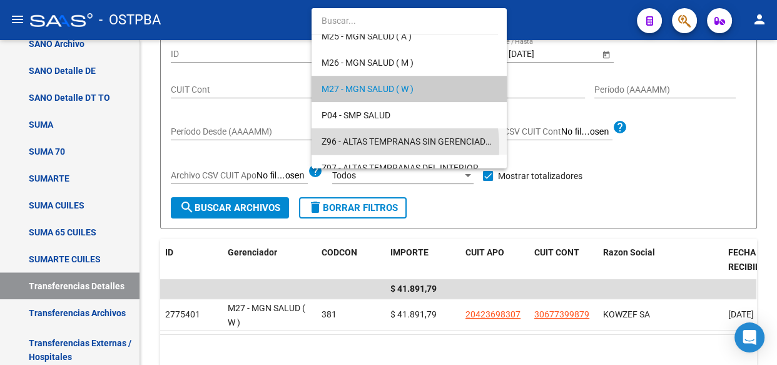
click at [365, 146] on span "Z96 - ALTAS TEMPRANAS SIN GERENCIADOR ( SI ANALISIS )" at bounding box center [409, 141] width 175 height 26
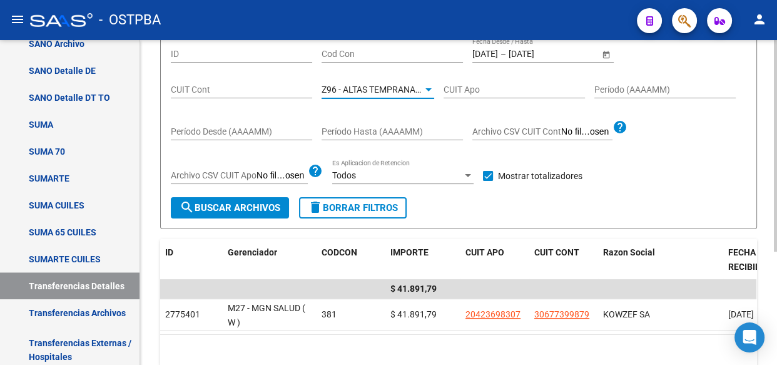
click at [268, 205] on span "search Buscar Archivos" at bounding box center [230, 207] width 101 height 11
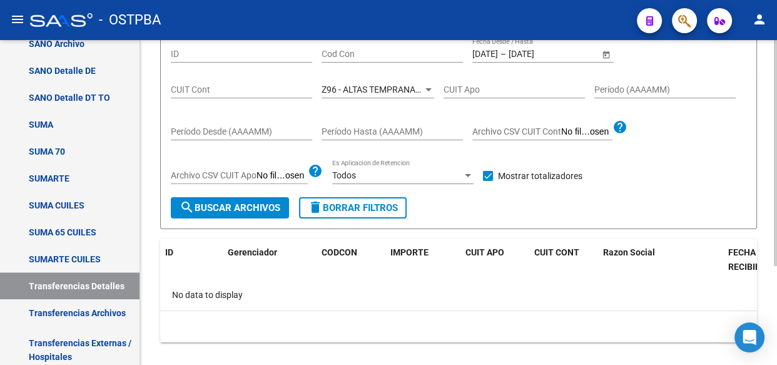
click at [386, 91] on span "Z96 - ALTAS TEMPRANAS SIN GERENCIADOR ( SI ANALISIS )" at bounding box center [439, 89] width 235 height 10
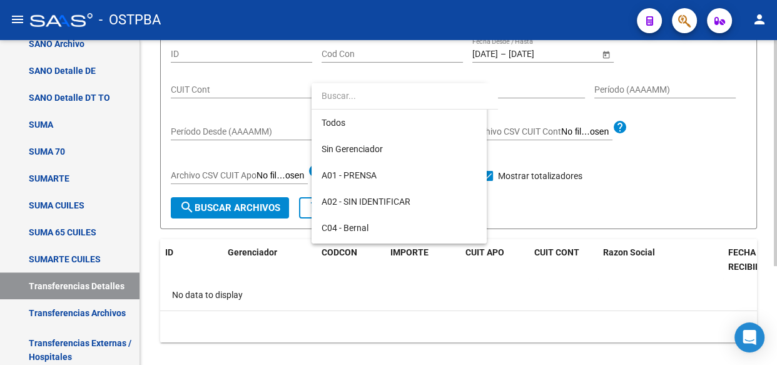
scroll to position [365, 0]
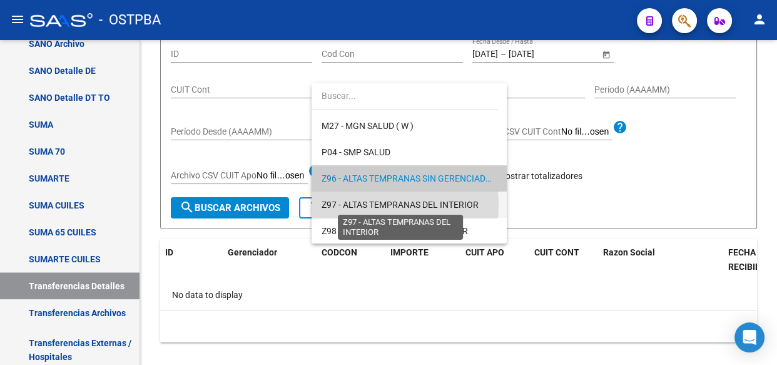
click at [344, 205] on span "Z97 - ALTAS TEMPRANAS DEL INTERIOR" at bounding box center [400, 205] width 157 height 10
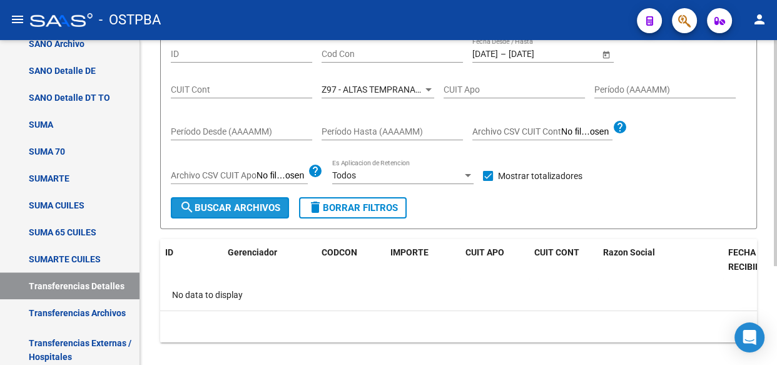
click at [195, 203] on span "search Buscar Archivos" at bounding box center [230, 207] width 101 height 11
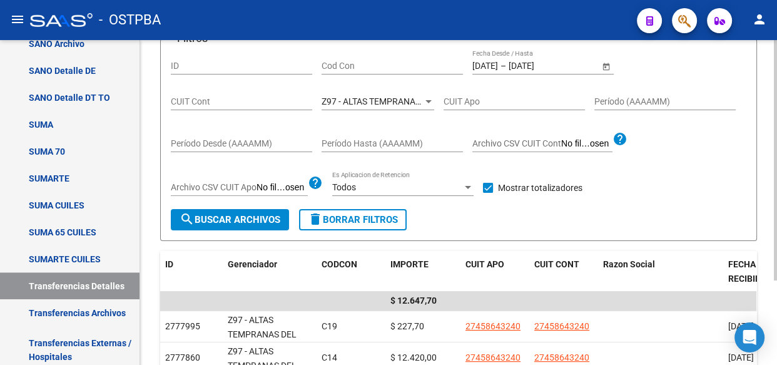
scroll to position [125, 0]
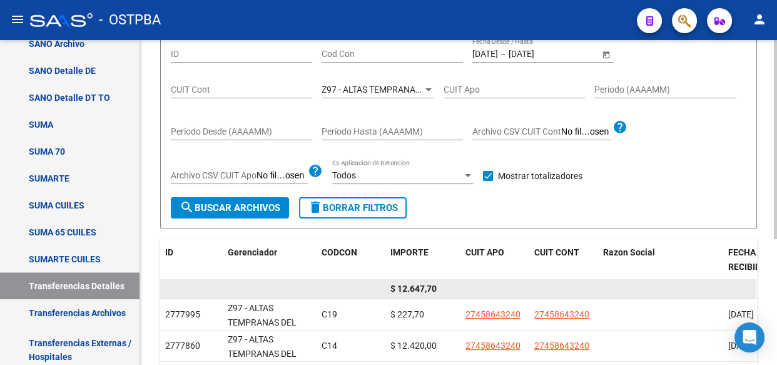
click at [413, 288] on span "$ 12.647,70" at bounding box center [413, 288] width 46 height 10
click at [414, 288] on span "$ 12.647,70" at bounding box center [413, 288] width 46 height 10
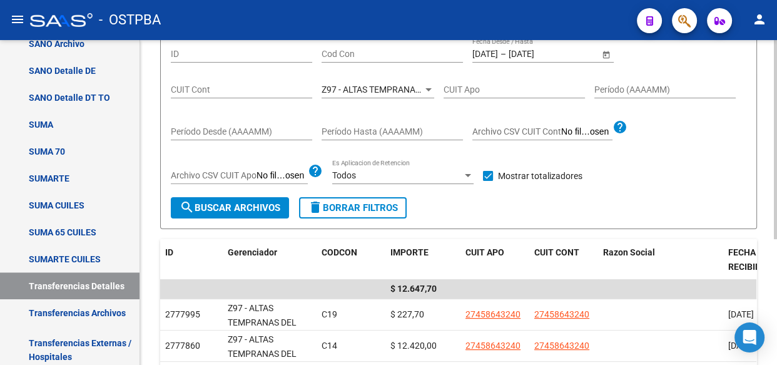
click at [362, 89] on span "Z97 - ALTAS TEMPRANAS DEL INTERIOR" at bounding box center [400, 89] width 157 height 10
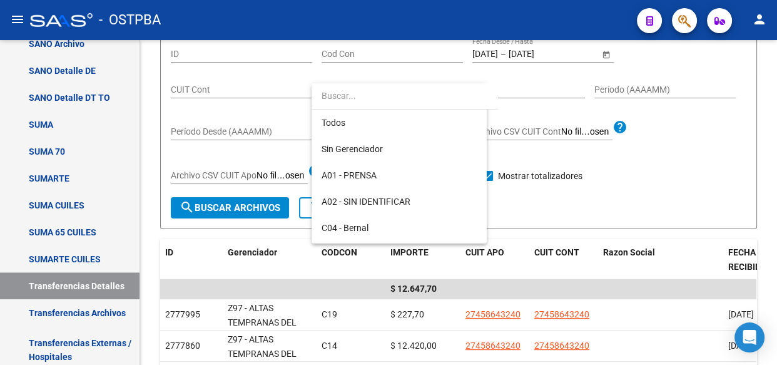
scroll to position [365, 0]
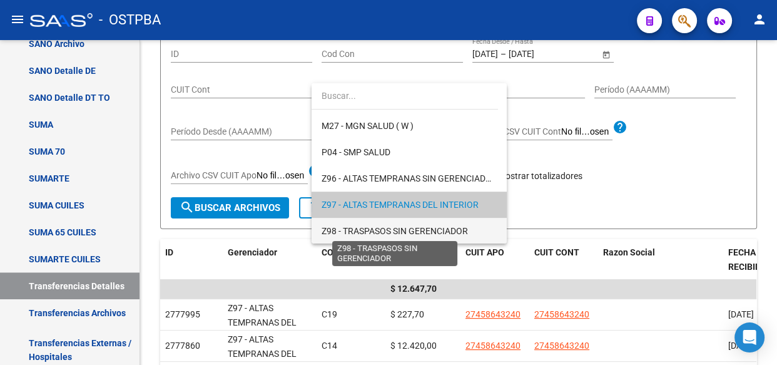
click at [349, 228] on span "Z98 - TRASPASOS SIN GERENCIADOR" at bounding box center [395, 231] width 146 height 10
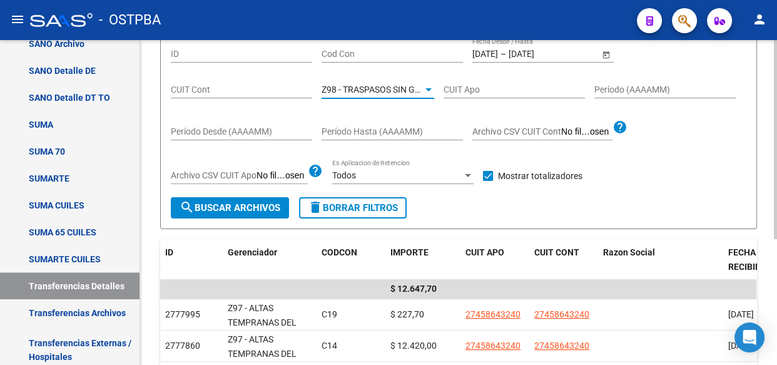
click at [221, 211] on span "search Buscar Archivos" at bounding box center [230, 207] width 101 height 11
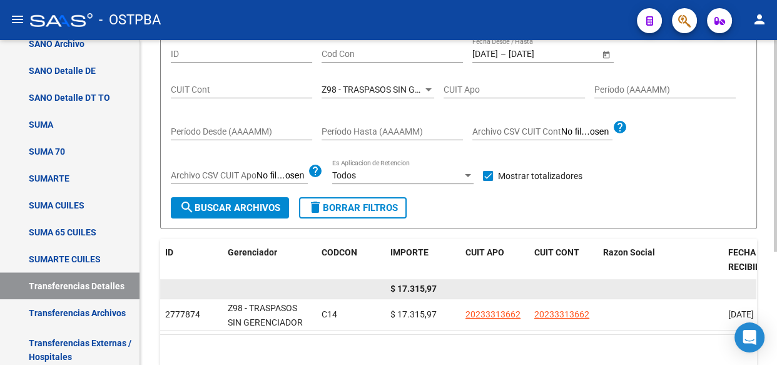
click at [419, 290] on span "$ 17.315,97" at bounding box center [413, 288] width 46 height 10
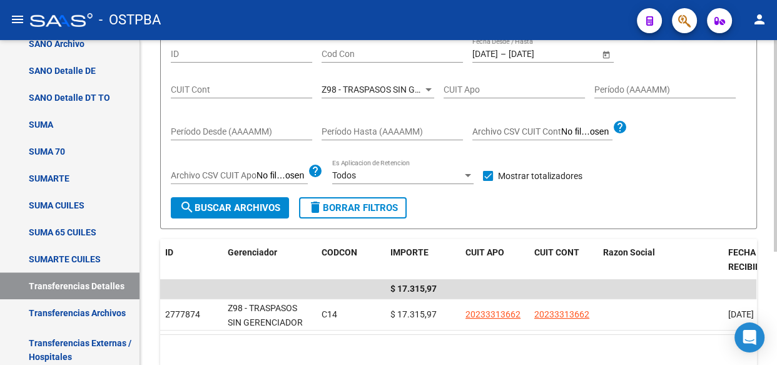
click at [332, 55] on input "Cod Con" at bounding box center [392, 54] width 141 height 11
type input "c14"
click at [348, 91] on span "Z98 - TRASPASOS SIN GERENCIADOR" at bounding box center [395, 89] width 146 height 10
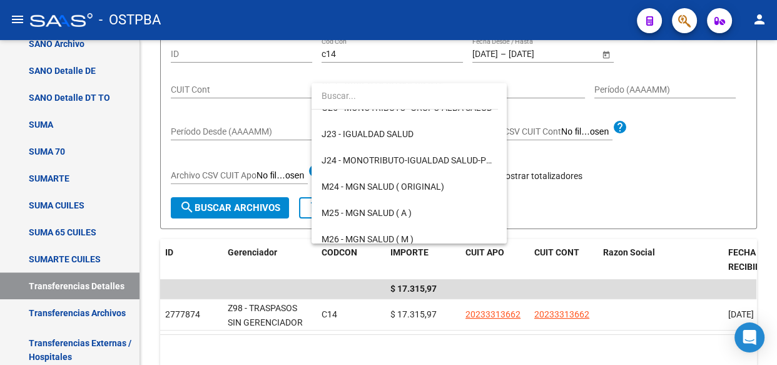
scroll to position [0, 0]
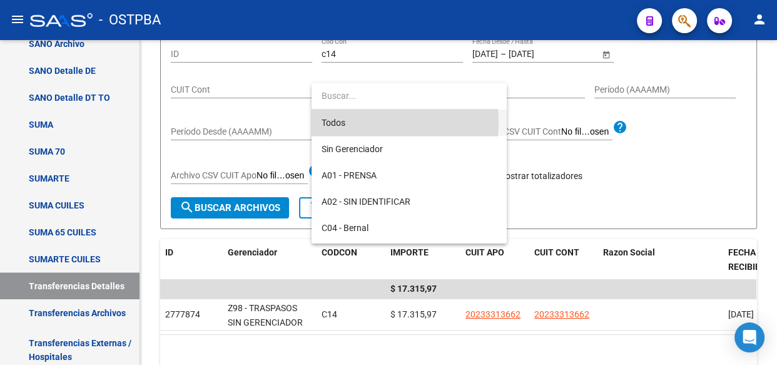
click at [342, 125] on span "Todos" at bounding box center [409, 123] width 175 height 26
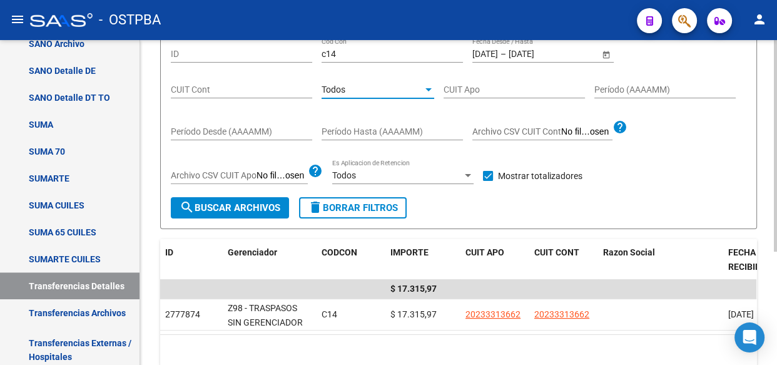
click at [210, 205] on span "search Buscar Archivos" at bounding box center [230, 207] width 101 height 11
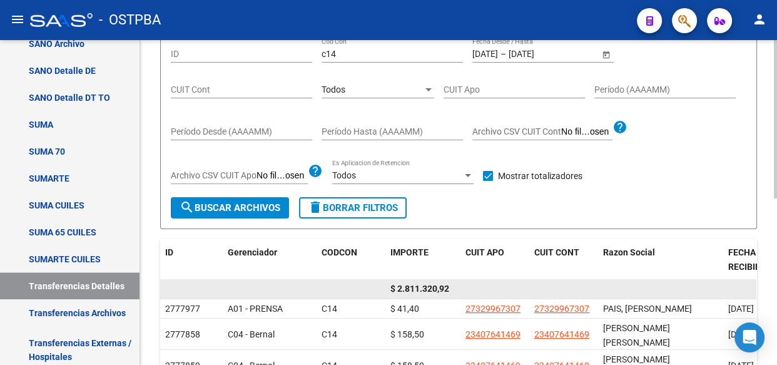
click at [417, 287] on span "$ 2.811.320,92" at bounding box center [419, 288] width 59 height 10
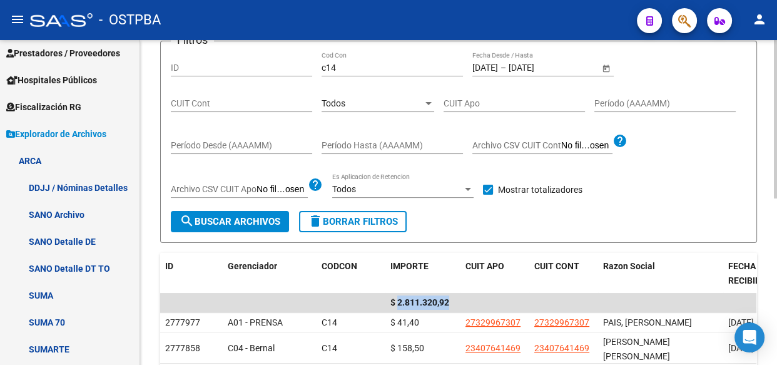
scroll to position [113, 0]
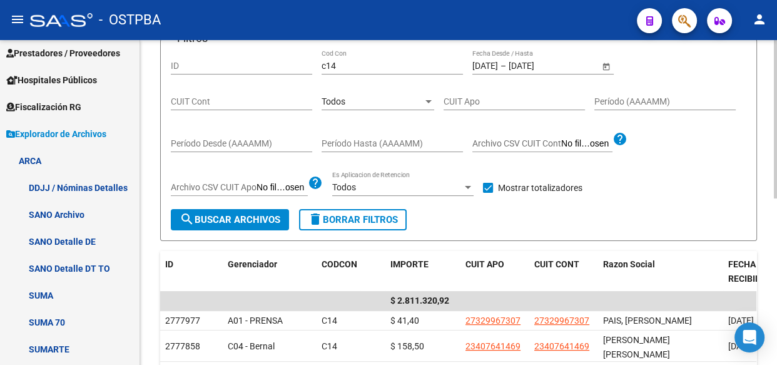
click at [398, 96] on div "Todos" at bounding box center [372, 101] width 101 height 11
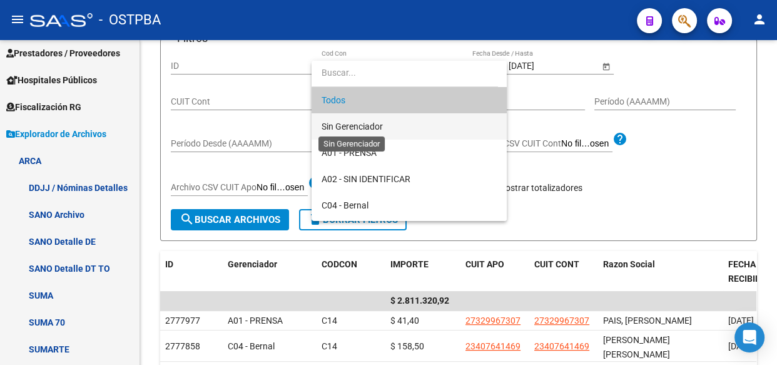
click at [347, 125] on span "Sin Gerenciador" at bounding box center [352, 126] width 61 height 10
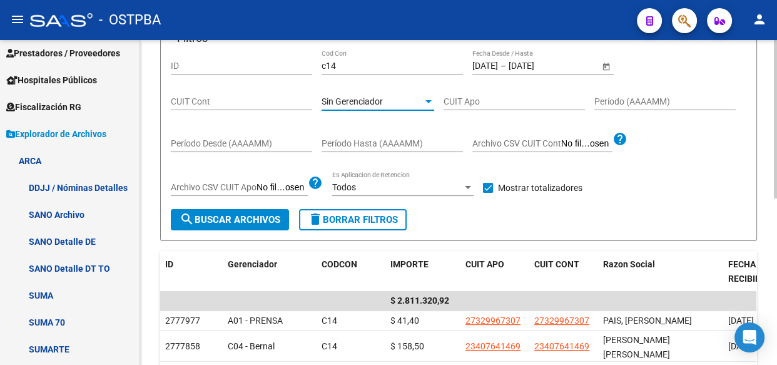
click at [238, 220] on span "search Buscar Archivos" at bounding box center [230, 219] width 101 height 11
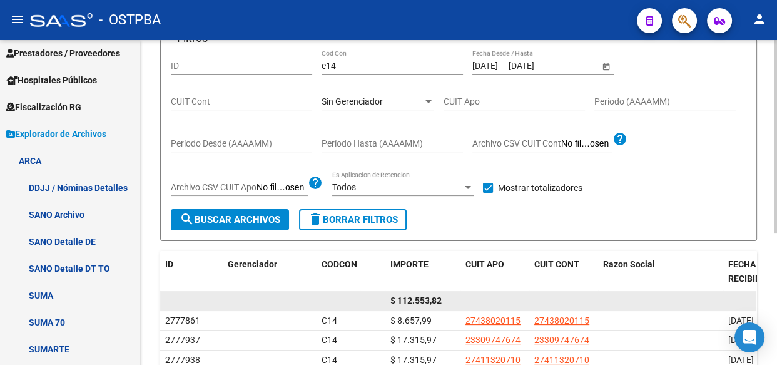
click at [421, 298] on span "$ 112.553,82" at bounding box center [415, 300] width 51 height 10
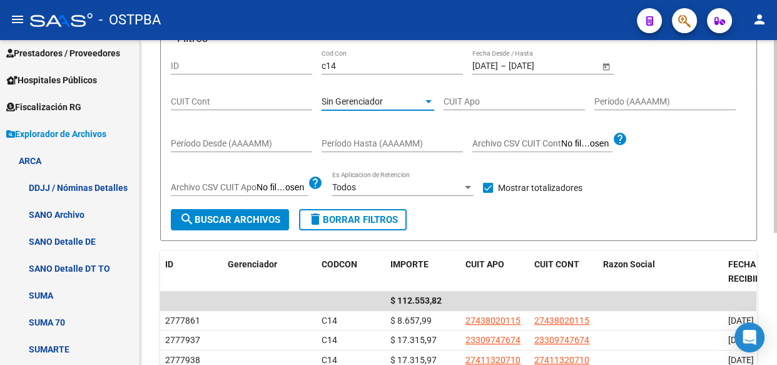
click at [373, 100] on span "Sin Gerenciador" at bounding box center [352, 101] width 61 height 10
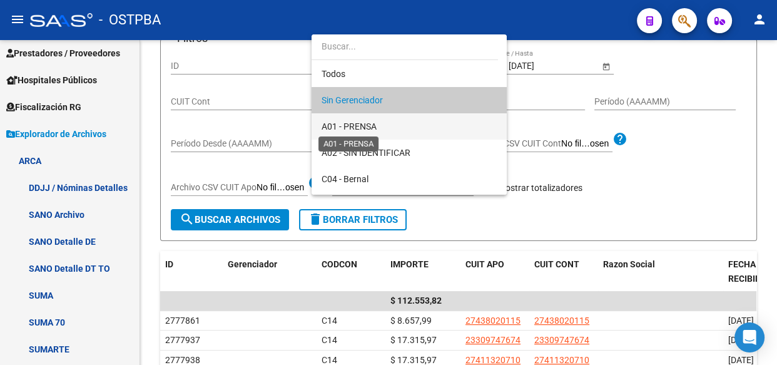
click at [359, 123] on span "A01 - PRENSA" at bounding box center [349, 126] width 55 height 10
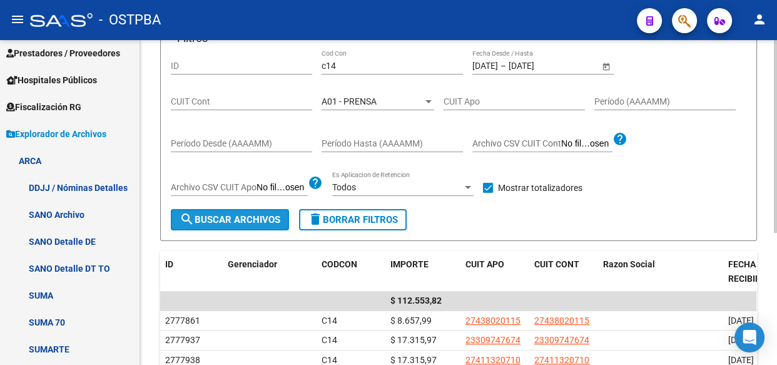
click at [214, 217] on span "search Buscar Archivos" at bounding box center [230, 219] width 101 height 11
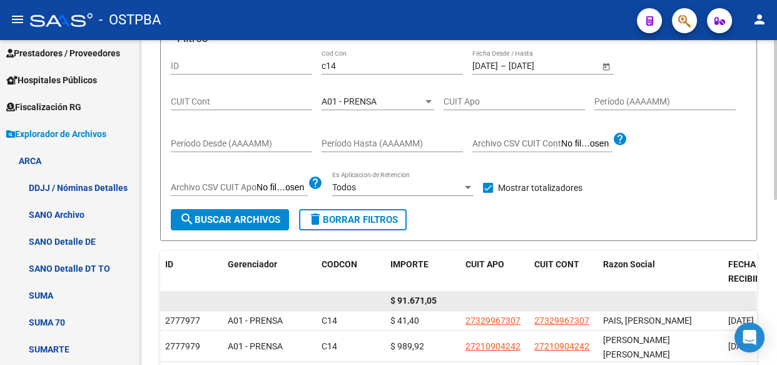
click at [419, 295] on span "$ 91.671,05" at bounding box center [413, 300] width 46 height 10
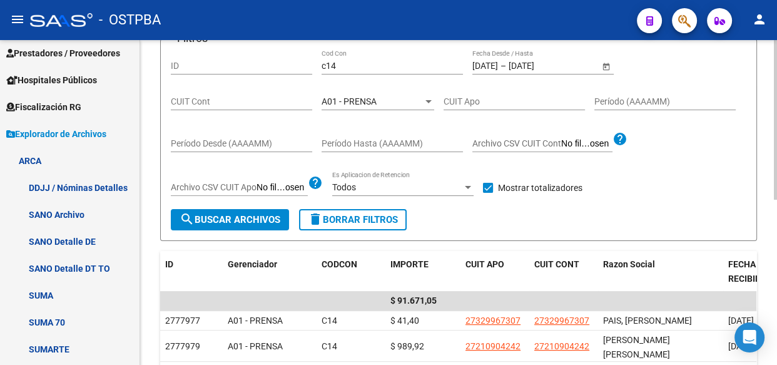
click at [364, 93] on div "A01 - PRENSA Seleccionar Gerenciador" at bounding box center [378, 97] width 113 height 25
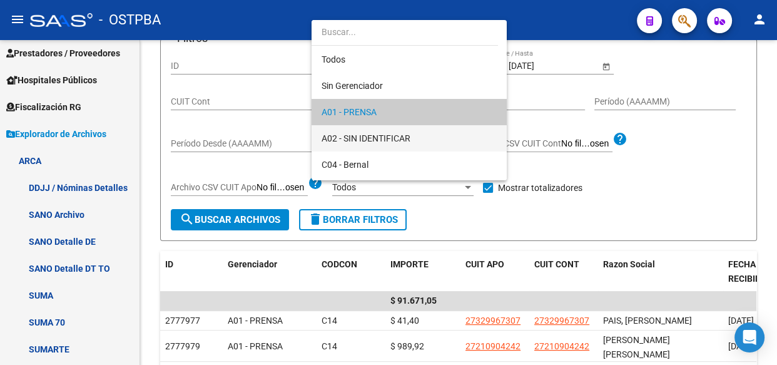
scroll to position [12, 0]
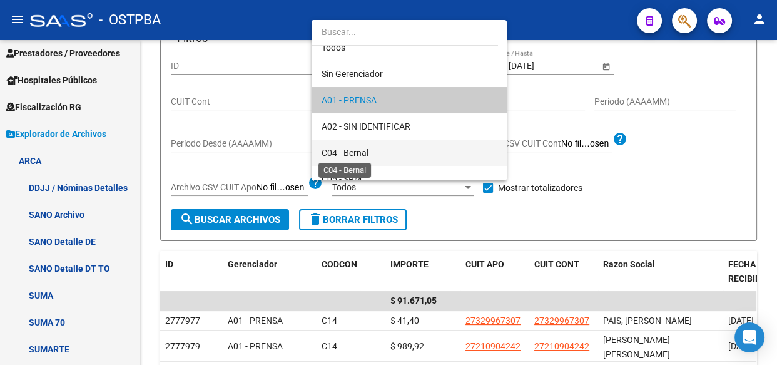
click at [354, 156] on span "C04 - Bernal" at bounding box center [345, 153] width 47 height 10
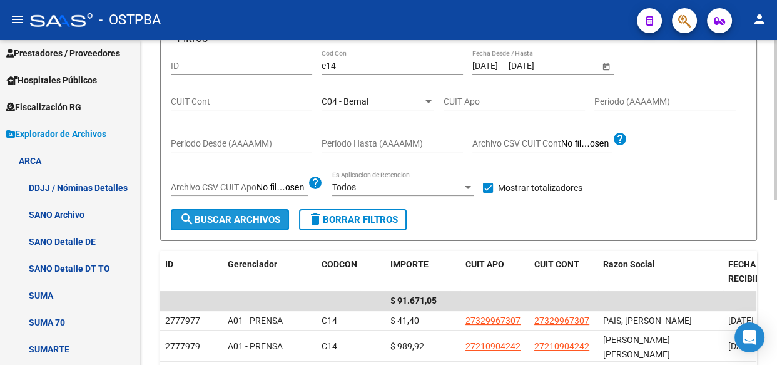
click at [205, 214] on span "search Buscar Archivos" at bounding box center [230, 219] width 101 height 11
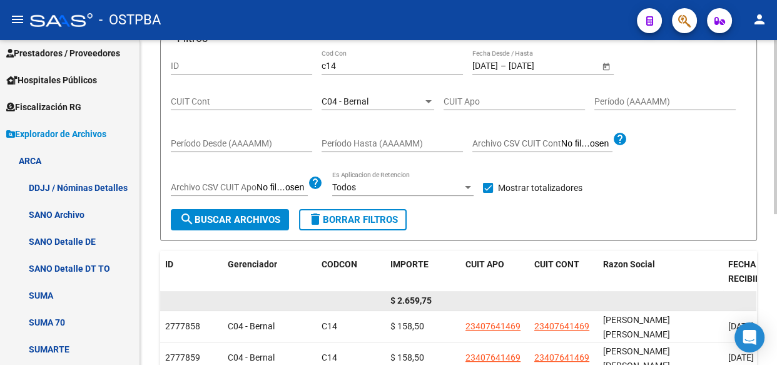
click at [410, 296] on span "$ 2.659,75" at bounding box center [410, 300] width 41 height 10
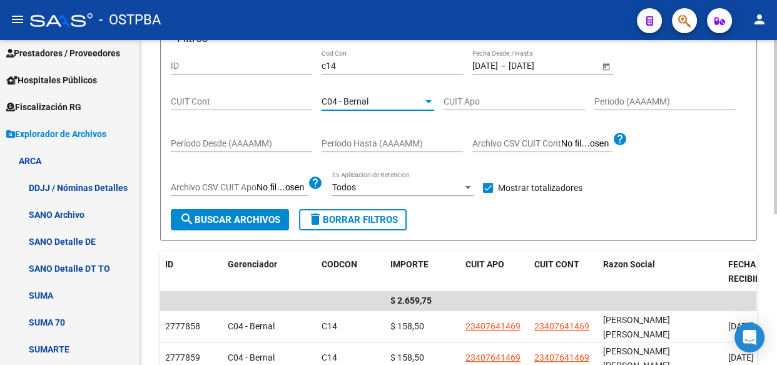
click at [357, 96] on span "C04 - Bernal" at bounding box center [345, 101] width 47 height 10
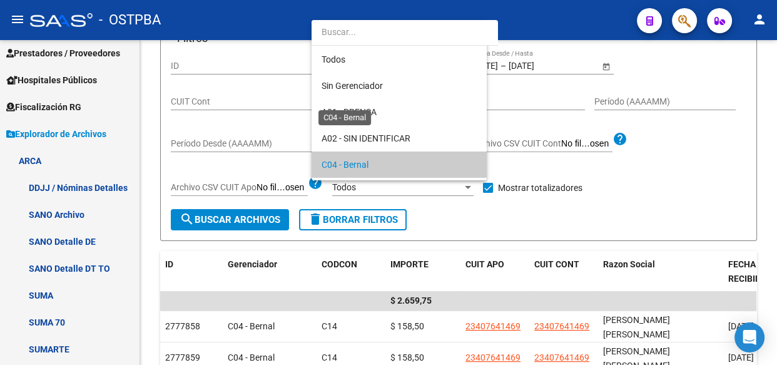
scroll to position [64, 0]
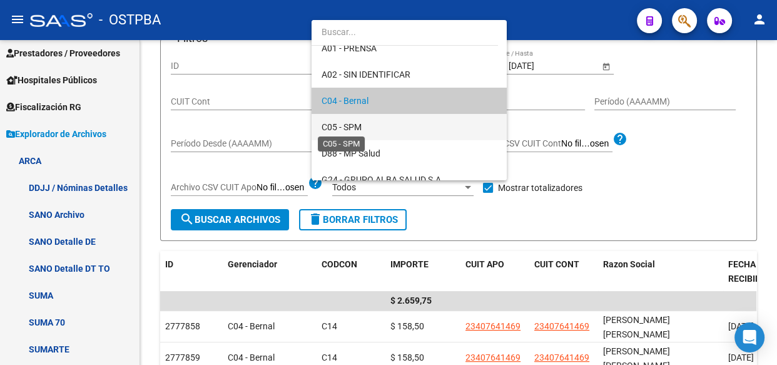
click at [350, 123] on span "C05 - SPM" at bounding box center [342, 127] width 40 height 10
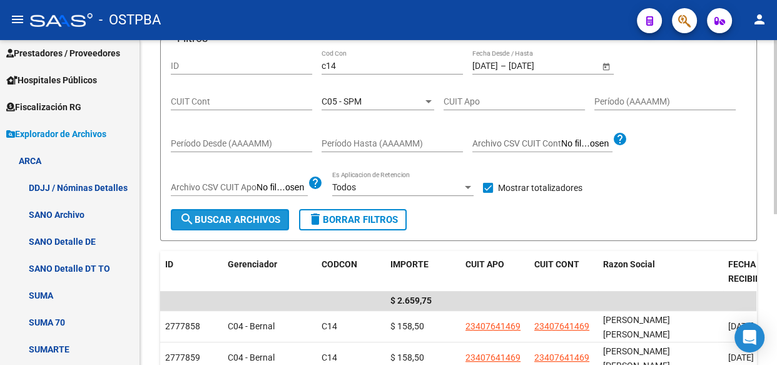
click at [203, 215] on span "search Buscar Archivos" at bounding box center [230, 219] width 101 height 11
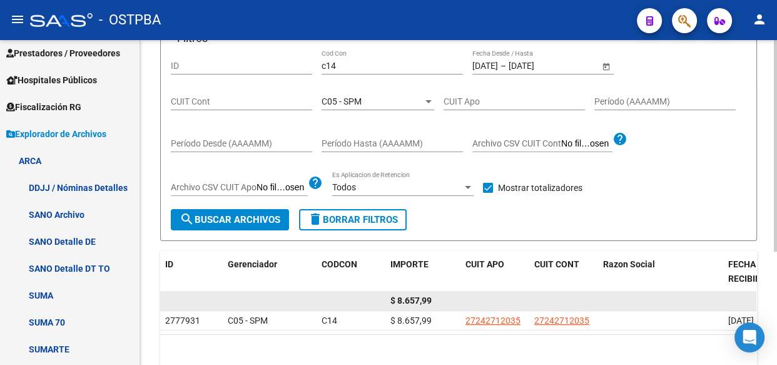
click at [413, 300] on span "$ 8.657,99" at bounding box center [410, 300] width 41 height 10
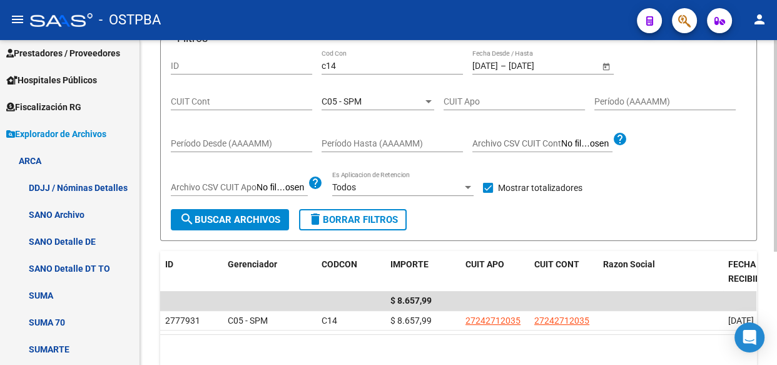
click at [392, 96] on div "C05 - SPM" at bounding box center [372, 101] width 101 height 11
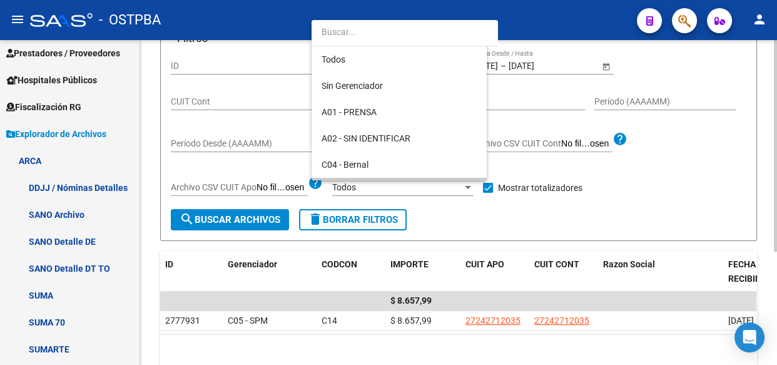
scroll to position [91, 0]
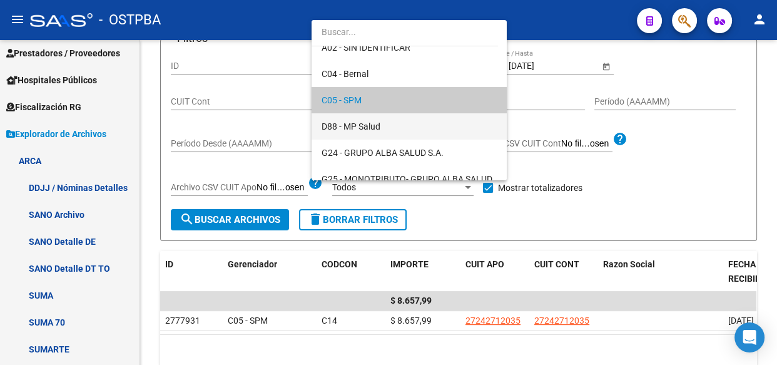
click at [360, 119] on span "D88 - MP Salud" at bounding box center [409, 126] width 175 height 26
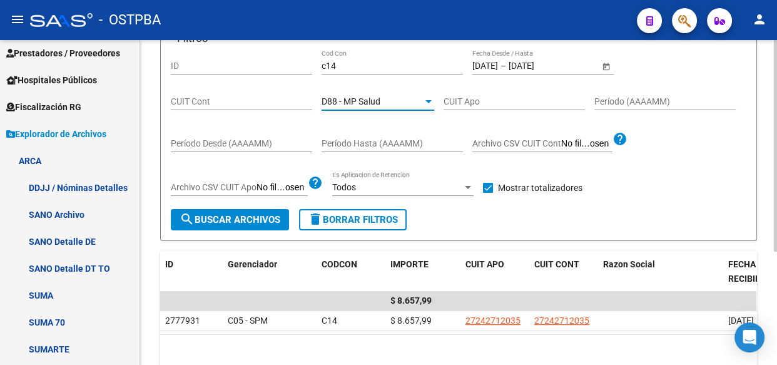
click at [221, 220] on span "search Buscar Archivos" at bounding box center [230, 219] width 101 height 11
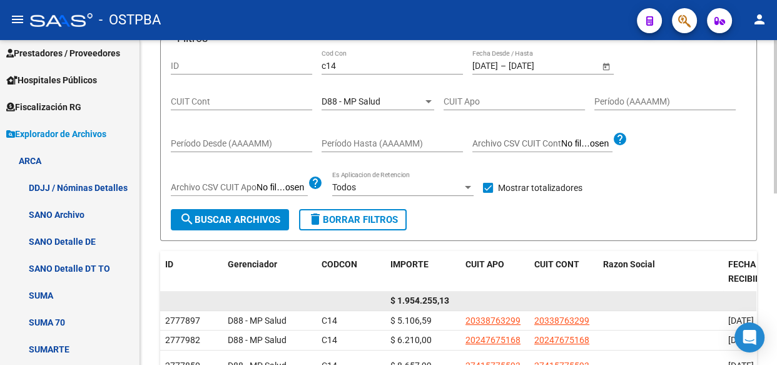
click at [432, 301] on span "$ 1.954.255,13" at bounding box center [419, 300] width 59 height 10
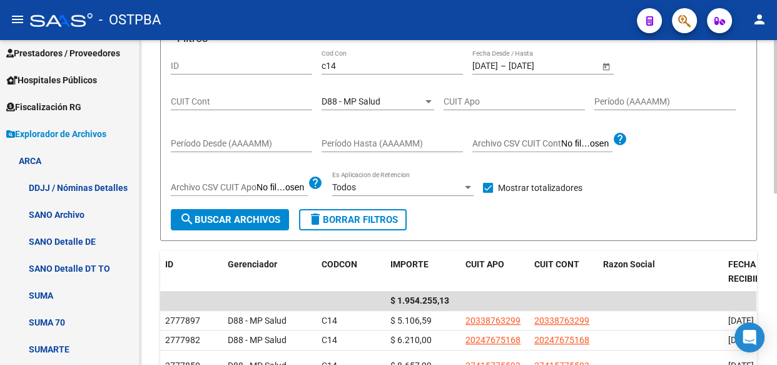
click at [357, 96] on span "D88 - MP Salud" at bounding box center [351, 101] width 59 height 10
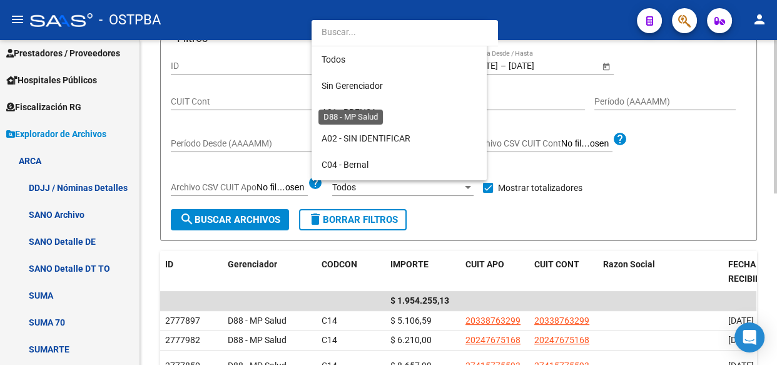
scroll to position [117, 0]
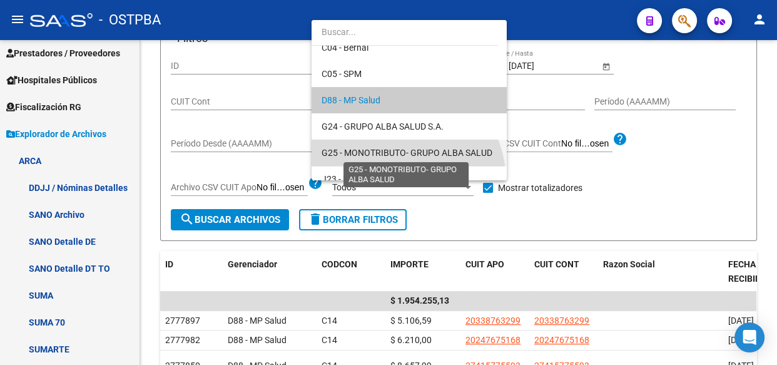
click at [374, 148] on span "G25 - MONOTRIBUTO- GRUPO ALBA SALUD" at bounding box center [407, 153] width 171 height 10
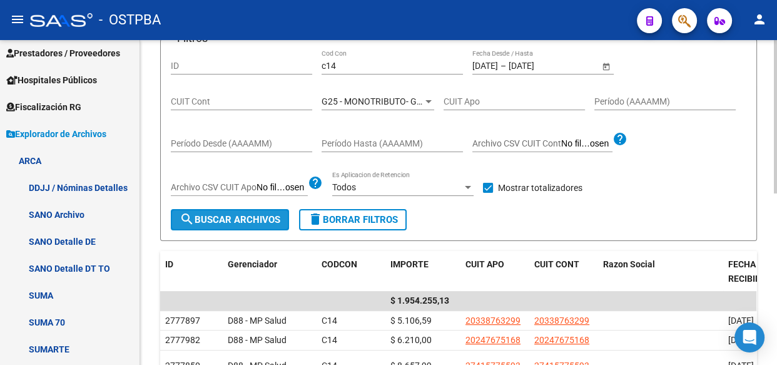
click at [213, 214] on span "search Buscar Archivos" at bounding box center [230, 219] width 101 height 11
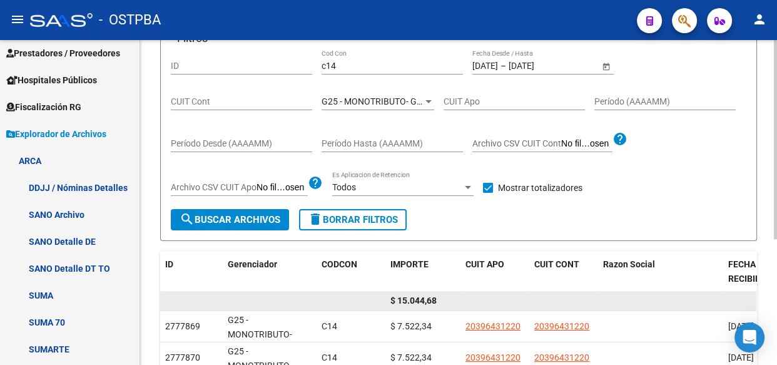
click at [410, 295] on span "$ 15.044,68" at bounding box center [413, 300] width 46 height 10
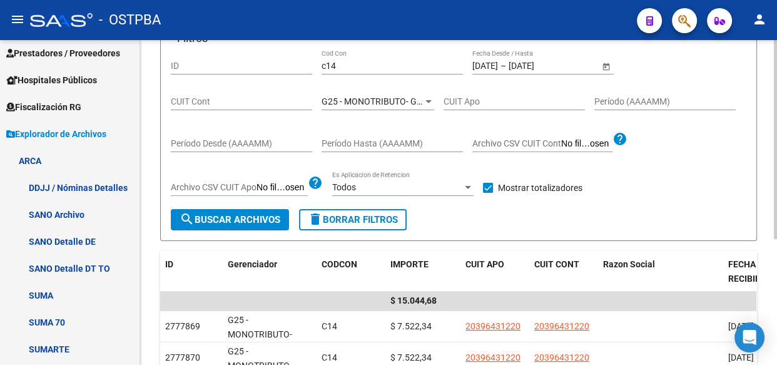
click at [347, 98] on span "G25 - MONOTRIBUTO- GRUPO ALBA SALUD" at bounding box center [407, 101] width 171 height 10
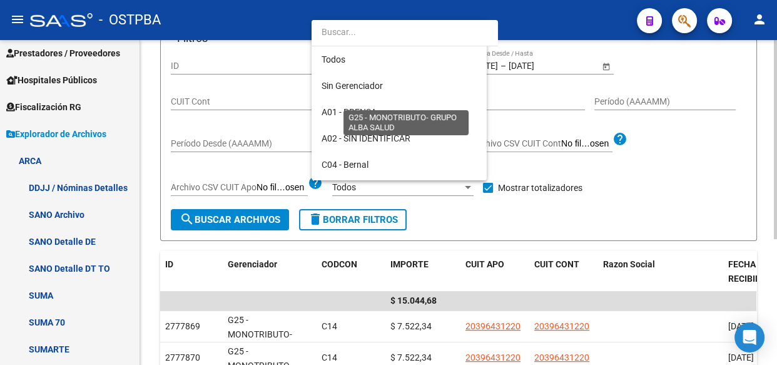
scroll to position [169, 0]
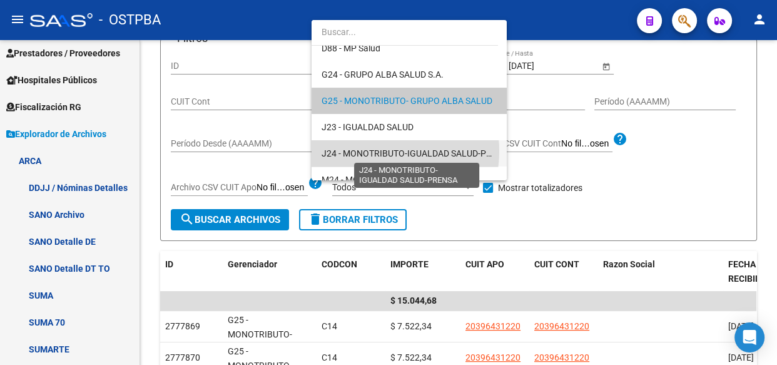
click at [374, 150] on span "J24 - MONOTRIBUTO-IGUALDAD SALUD-PRENSA" at bounding box center [418, 153] width 192 height 10
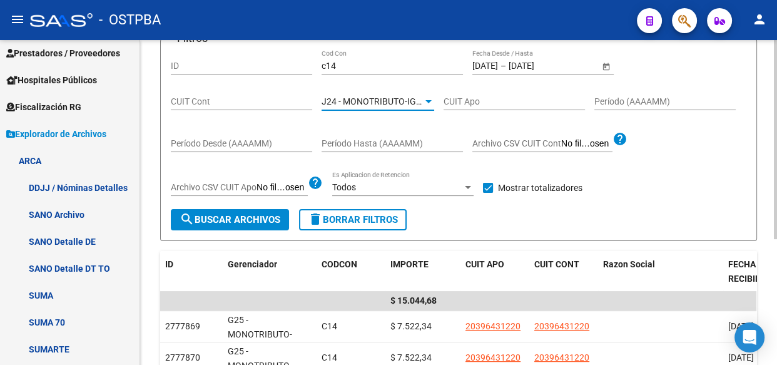
click at [237, 220] on span "search Buscar Archivos" at bounding box center [230, 219] width 101 height 11
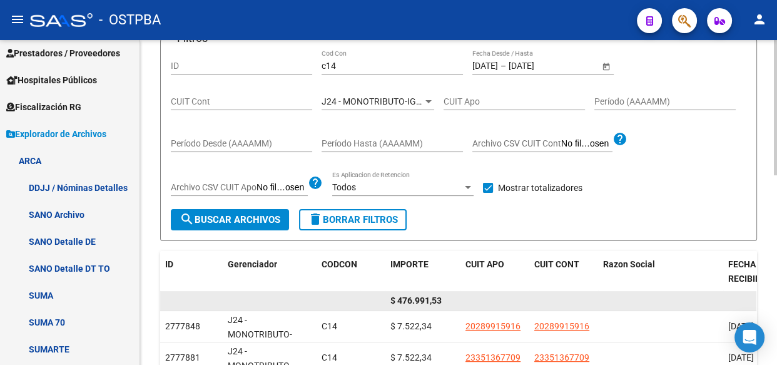
click at [416, 295] on span "$ 476.991,53" at bounding box center [415, 300] width 51 height 10
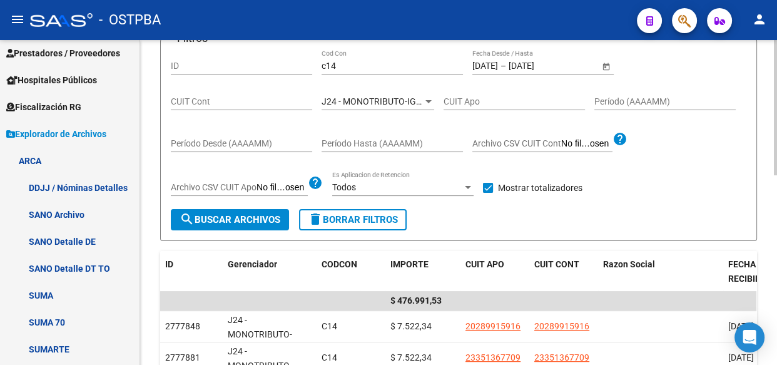
click at [346, 94] on div "J24 - MONOTRIBUTO-IGUALDAD SALUD-PRENSA Seleccionar Gerenciador" at bounding box center [378, 97] width 113 height 25
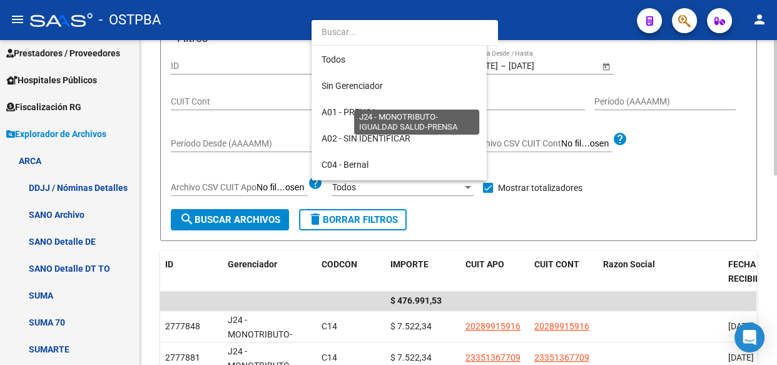
scroll to position [222, 0]
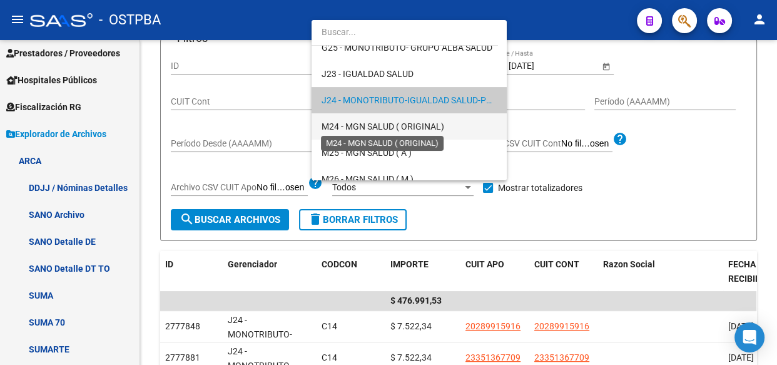
click at [370, 130] on span "M24 - MGN SALUD ( ORIGINAL)" at bounding box center [383, 126] width 123 height 10
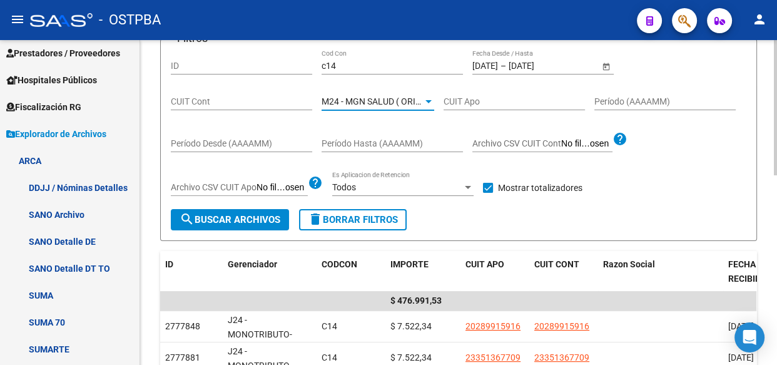
click at [209, 222] on span "search Buscar Archivos" at bounding box center [230, 219] width 101 height 11
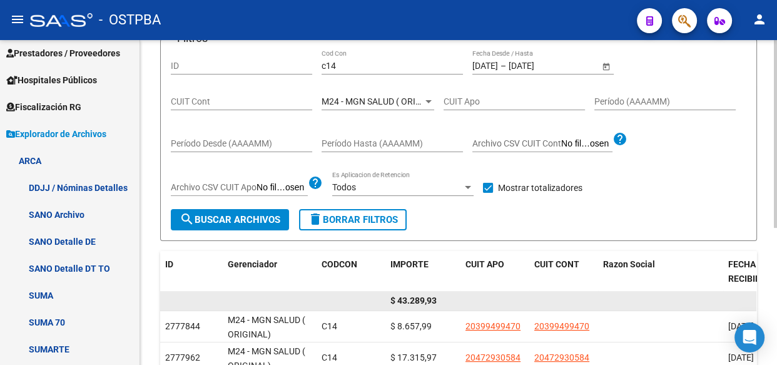
click at [407, 297] on span "$ 43.289,93" at bounding box center [413, 300] width 46 height 10
click at [408, 297] on span "$ 43.289,93" at bounding box center [413, 300] width 46 height 10
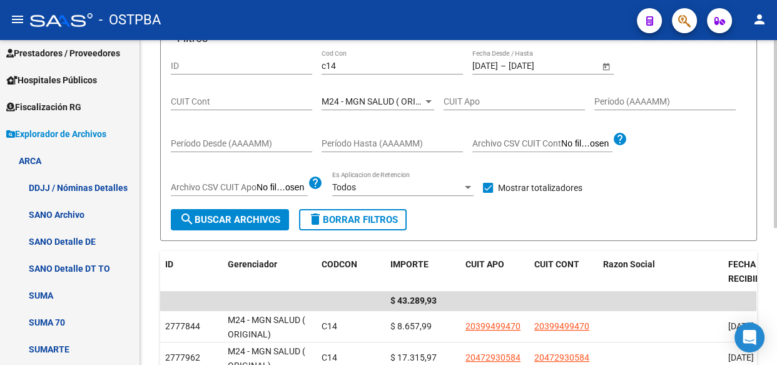
click at [344, 101] on span "M24 - MGN SALUD ( ORIGINAL)" at bounding box center [383, 101] width 123 height 10
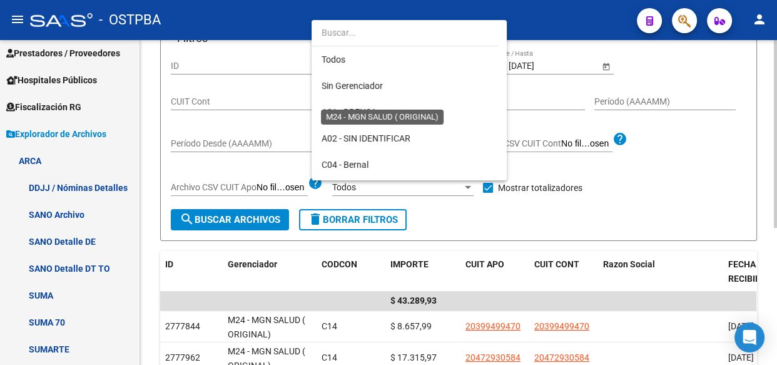
scroll to position [248, 0]
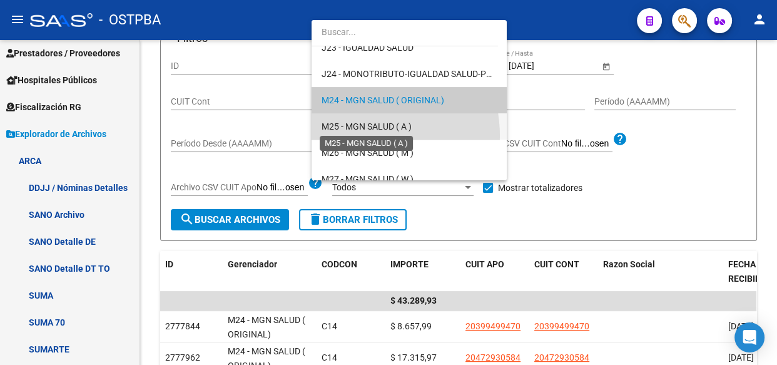
click at [354, 124] on span "M25 - MGN SALUD ( A )" at bounding box center [367, 126] width 90 height 10
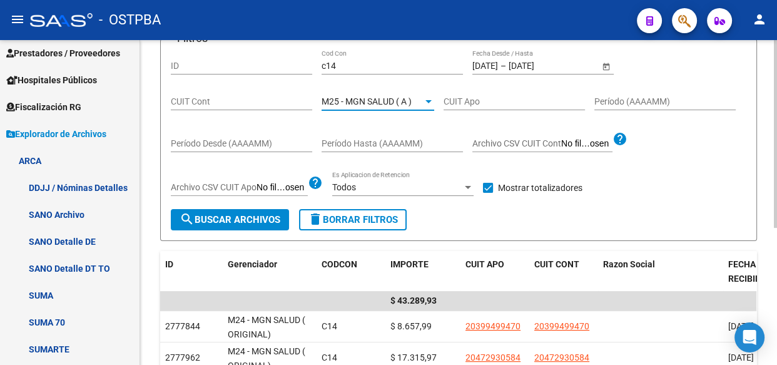
click at [260, 217] on span "search Buscar Archivos" at bounding box center [230, 219] width 101 height 11
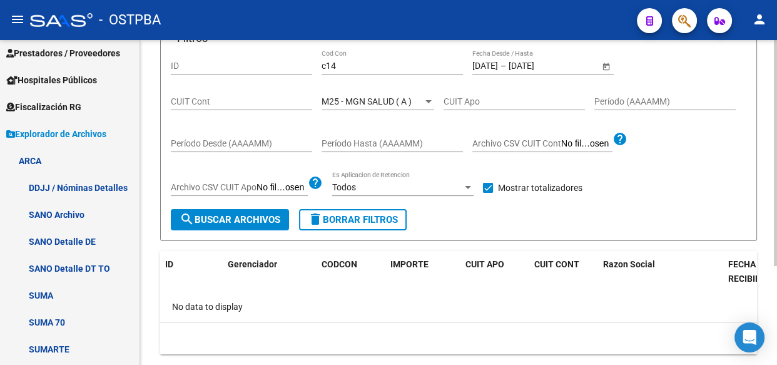
click at [363, 106] on div "M25 - MGN SALUD ( A ) Seleccionar Gerenciador" at bounding box center [378, 97] width 113 height 25
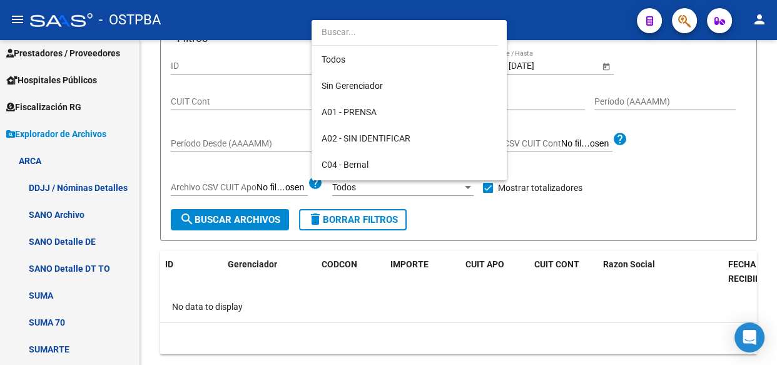
scroll to position [275, 0]
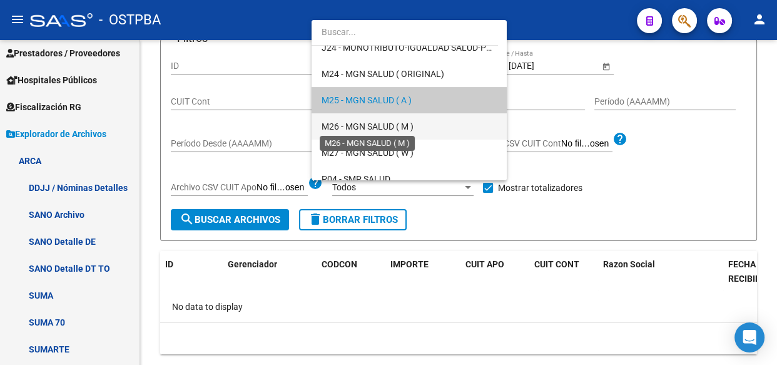
click at [373, 125] on span "M26 - MGN SALUD ( M )" at bounding box center [368, 126] width 92 height 10
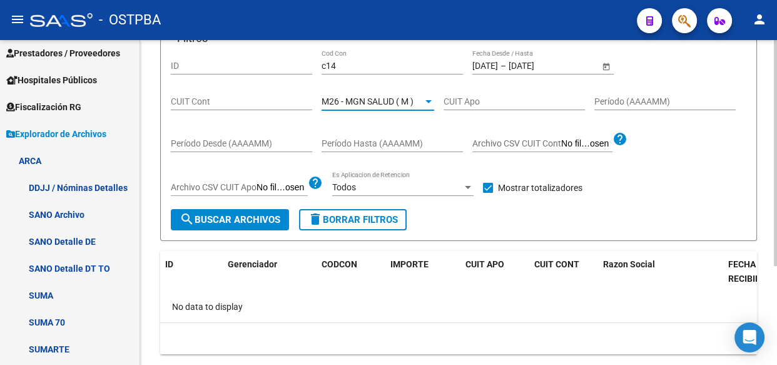
click at [261, 218] on span "search Buscar Archivos" at bounding box center [230, 219] width 101 height 11
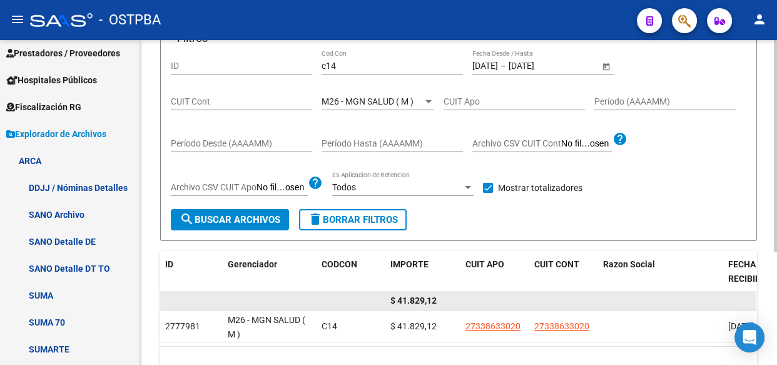
click at [415, 297] on span "$ 41.829,12" at bounding box center [413, 300] width 46 height 10
click at [415, 298] on span "$ 41.829,12" at bounding box center [413, 300] width 46 height 10
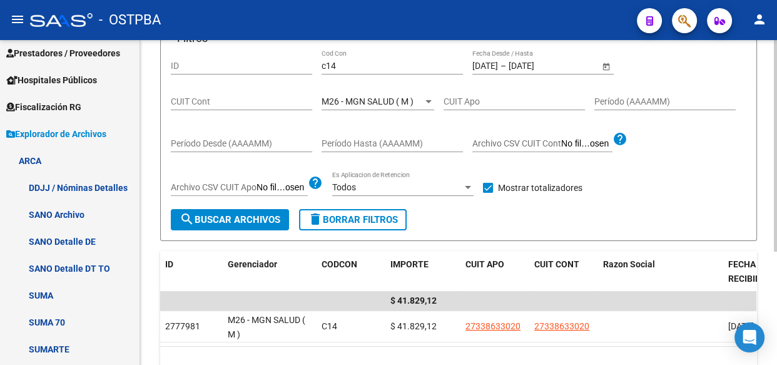
click at [355, 100] on span "M26 - MGN SALUD ( M )" at bounding box center [368, 101] width 92 height 10
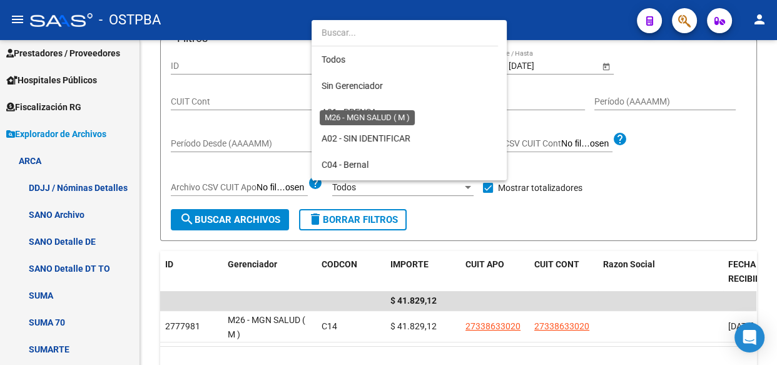
scroll to position [300, 0]
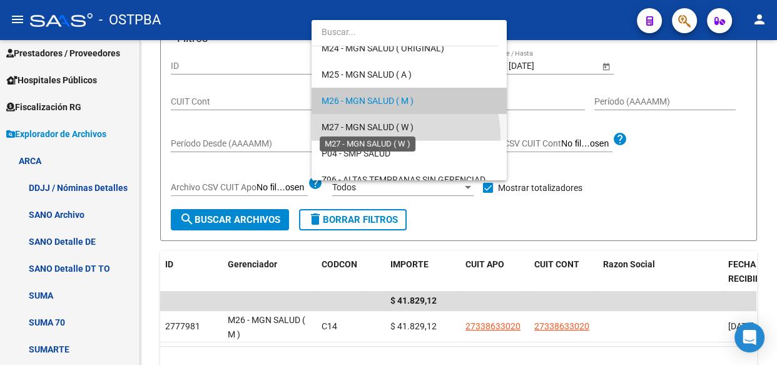
click at [368, 125] on span "M27 - MGN SALUD ( W )" at bounding box center [368, 127] width 92 height 10
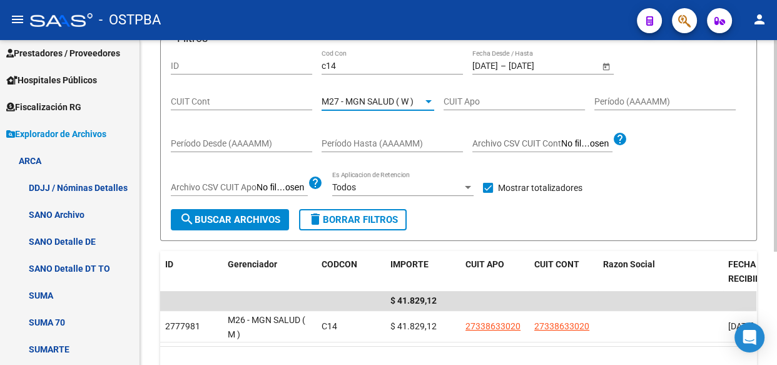
click at [243, 214] on span "search Buscar Archivos" at bounding box center [230, 219] width 101 height 11
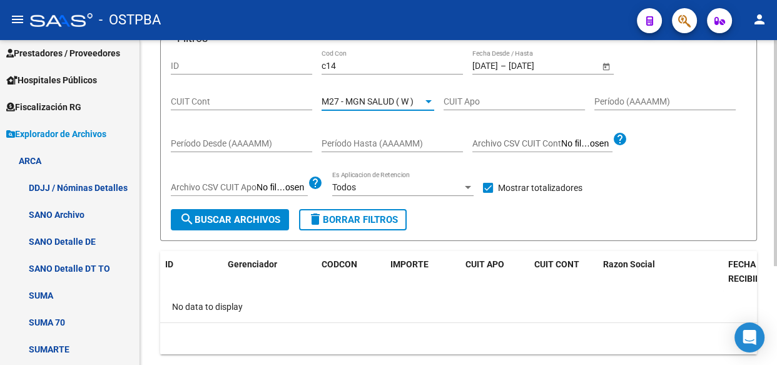
click at [373, 101] on span "M27 - MGN SALUD ( W )" at bounding box center [368, 101] width 92 height 10
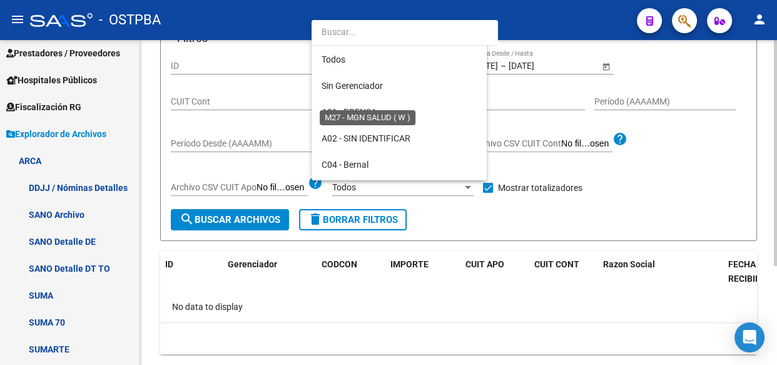
scroll to position [327, 0]
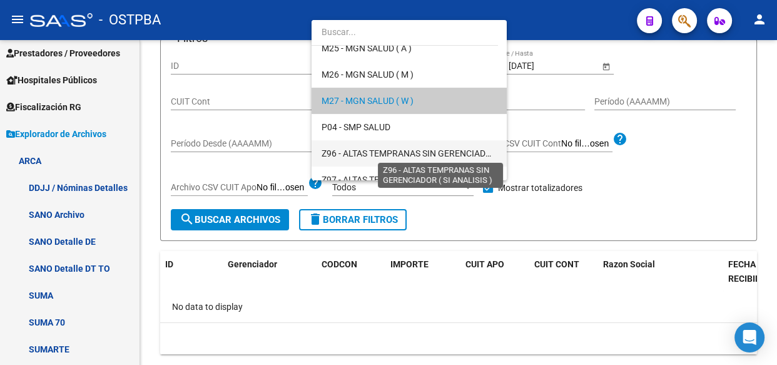
click at [375, 153] on span "Z96 - ALTAS TEMPRANAS SIN GERENCIADOR ( SI ANALISIS )" at bounding box center [439, 153] width 235 height 10
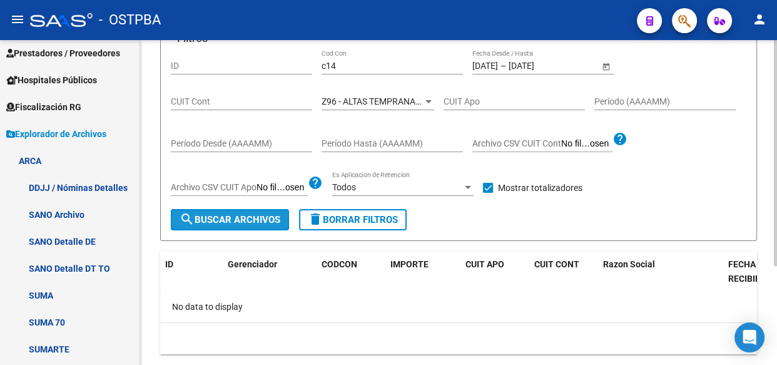
click at [270, 214] on span "search Buscar Archivos" at bounding box center [230, 219] width 101 height 11
click at [401, 103] on span "Z96 - ALTAS TEMPRANAS SIN GERENCIADOR ( SI ANALISIS )" at bounding box center [439, 101] width 235 height 10
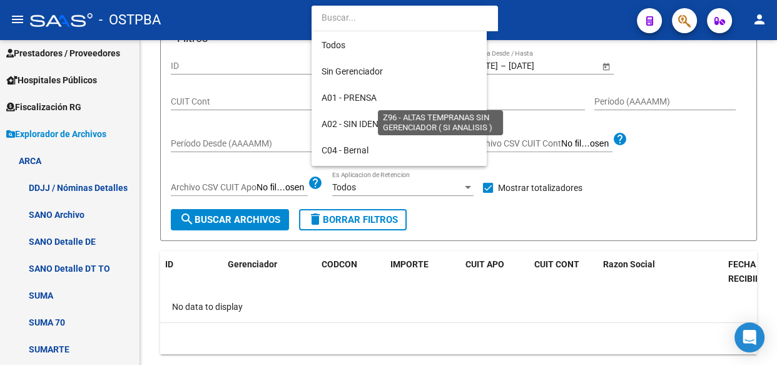
scroll to position [365, 0]
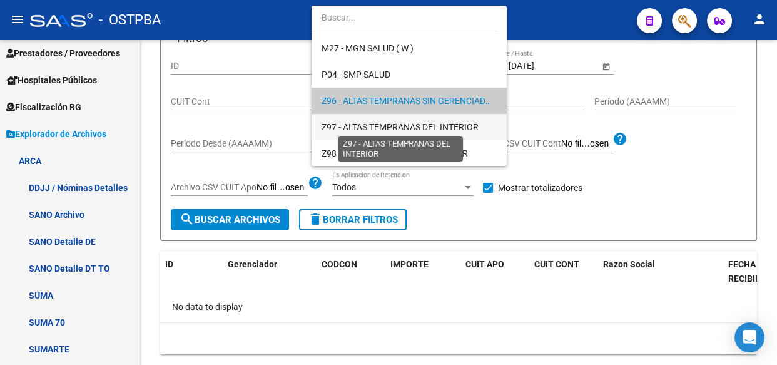
click at [390, 129] on span "Z97 - ALTAS TEMPRANAS DEL INTERIOR" at bounding box center [400, 127] width 157 height 10
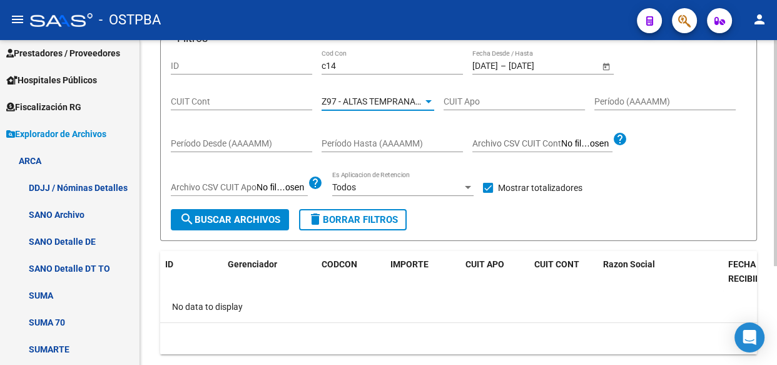
click at [248, 214] on span "search Buscar Archivos" at bounding box center [230, 219] width 101 height 11
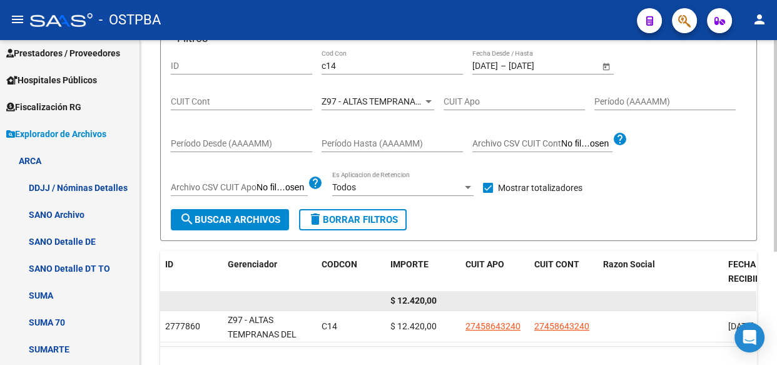
click at [413, 298] on span "$ 12.420,00" at bounding box center [413, 300] width 46 height 10
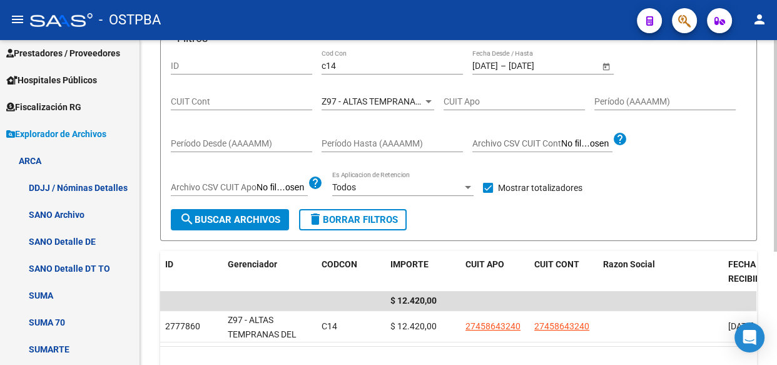
click at [355, 104] on span "Z97 - ALTAS TEMPRANAS DEL INTERIOR" at bounding box center [400, 101] width 157 height 10
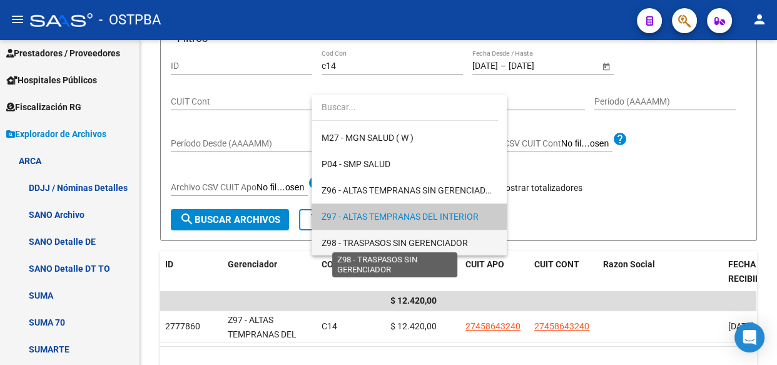
click at [360, 242] on span "Z98 - TRASPASOS SIN GERENCIADOR" at bounding box center [395, 243] width 146 height 10
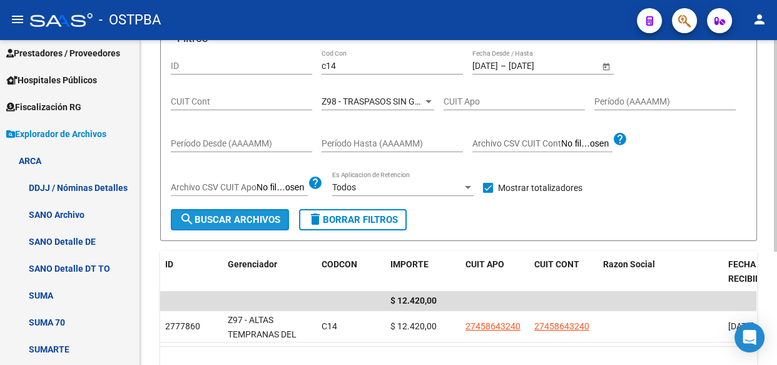
click at [227, 217] on span "search Buscar Archivos" at bounding box center [230, 219] width 101 height 11
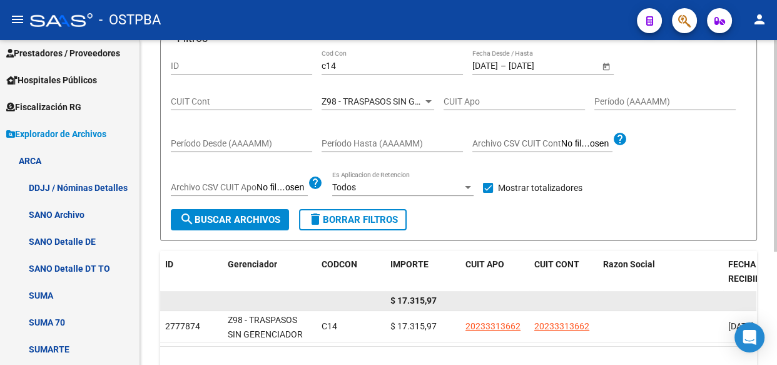
click at [417, 295] on span "$ 17.315,97" at bounding box center [413, 300] width 46 height 10
